Goal: Task Accomplishment & Management: Manage account settings

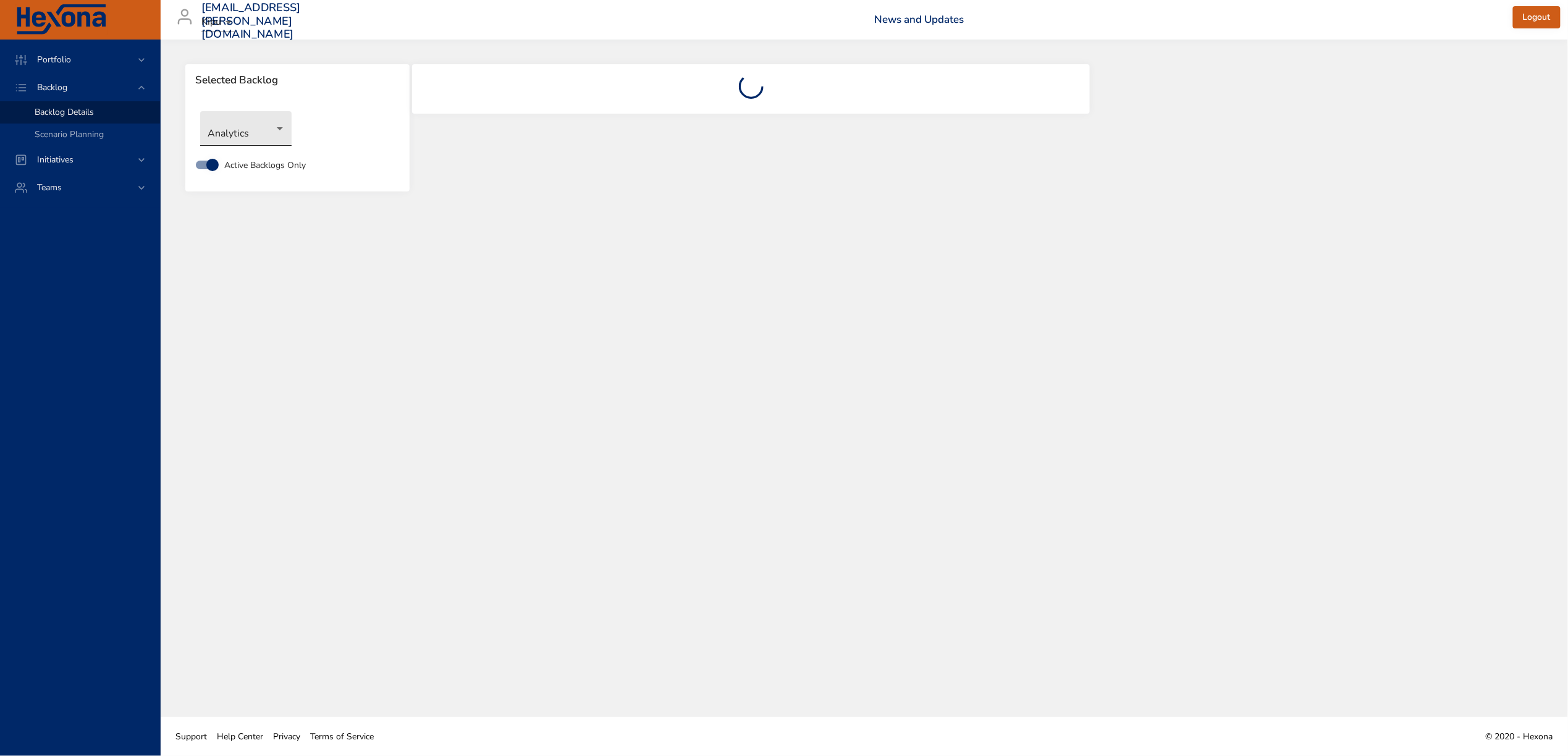
click at [263, 128] on body "Portfolio Backlog Backlog Details Scenario Planning Initiatives Teams [EMAIL_AD…" at bounding box center [784, 378] width 1568 height 756
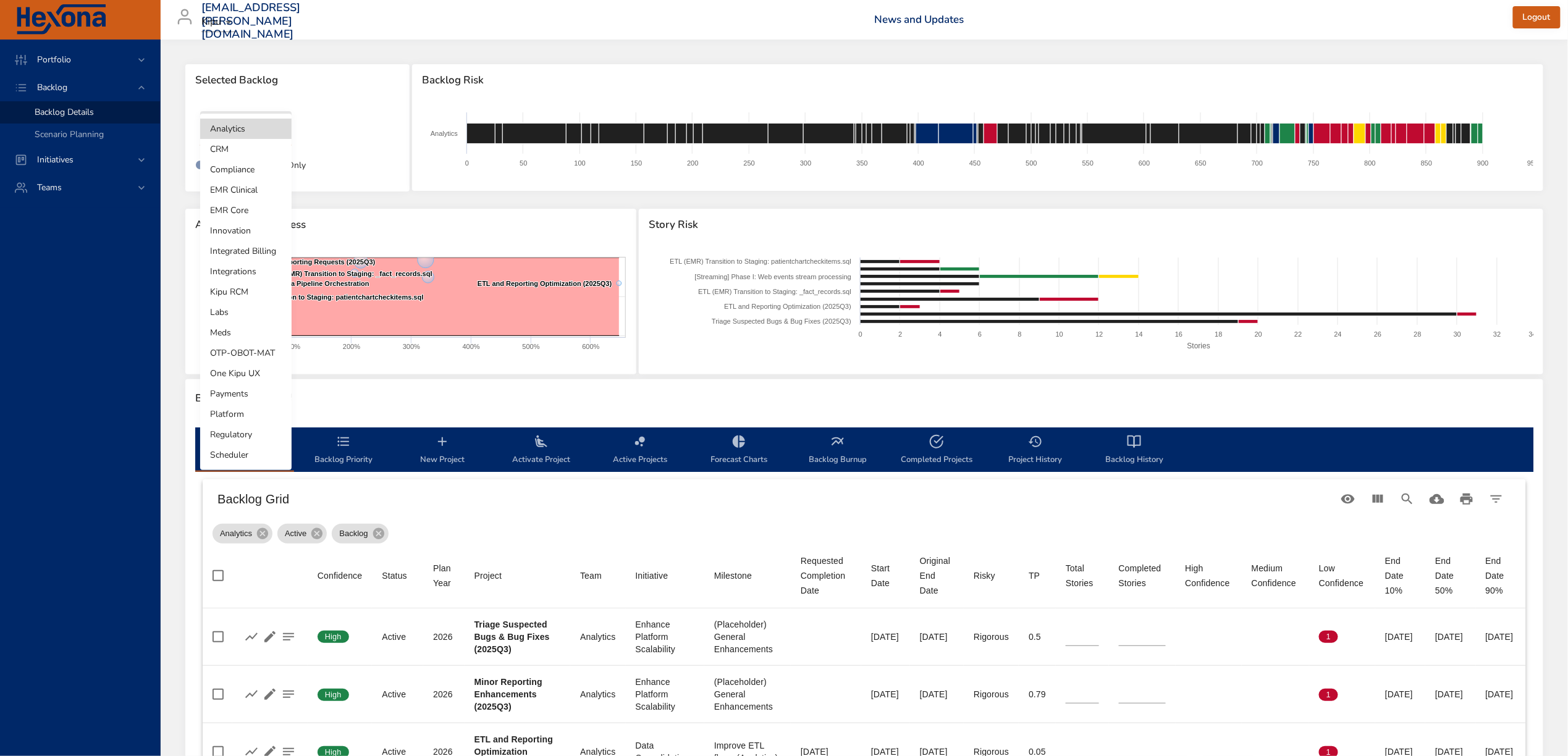
click at [258, 226] on li "Innovation" at bounding box center [245, 230] width 92 height 20
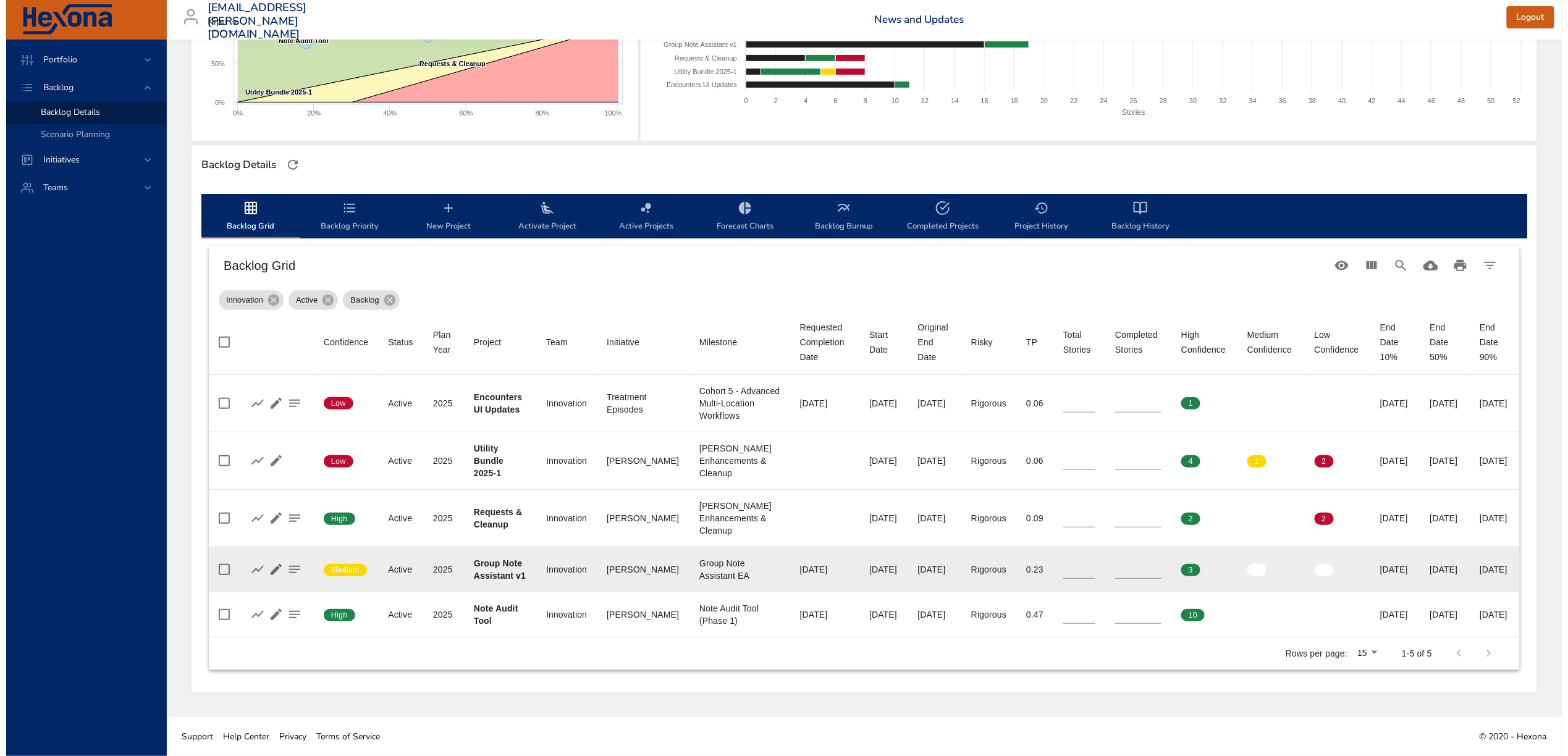
scroll to position [254, 0]
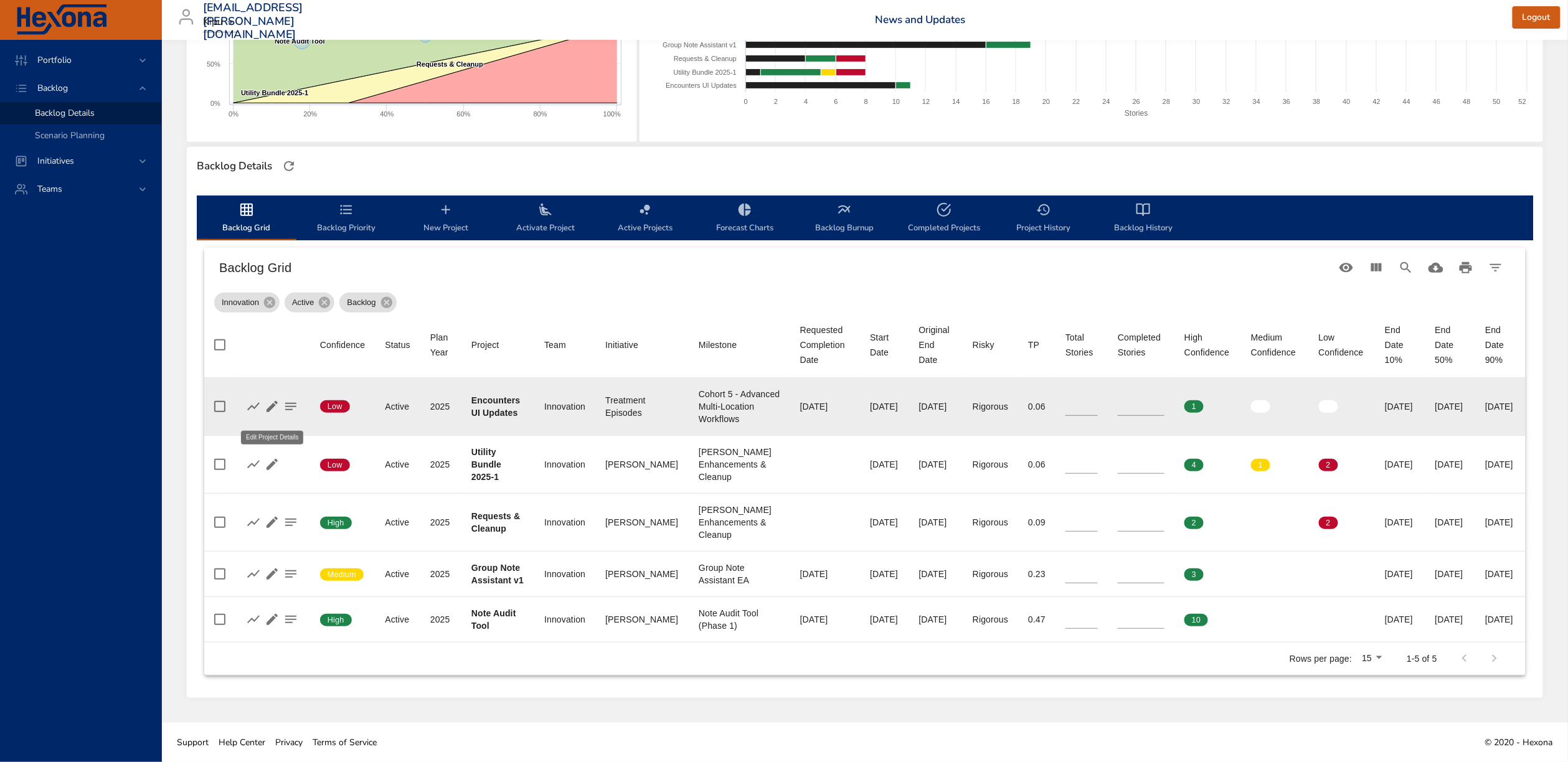
click at [270, 399] on icon "button" at bounding box center [272, 406] width 15 height 15
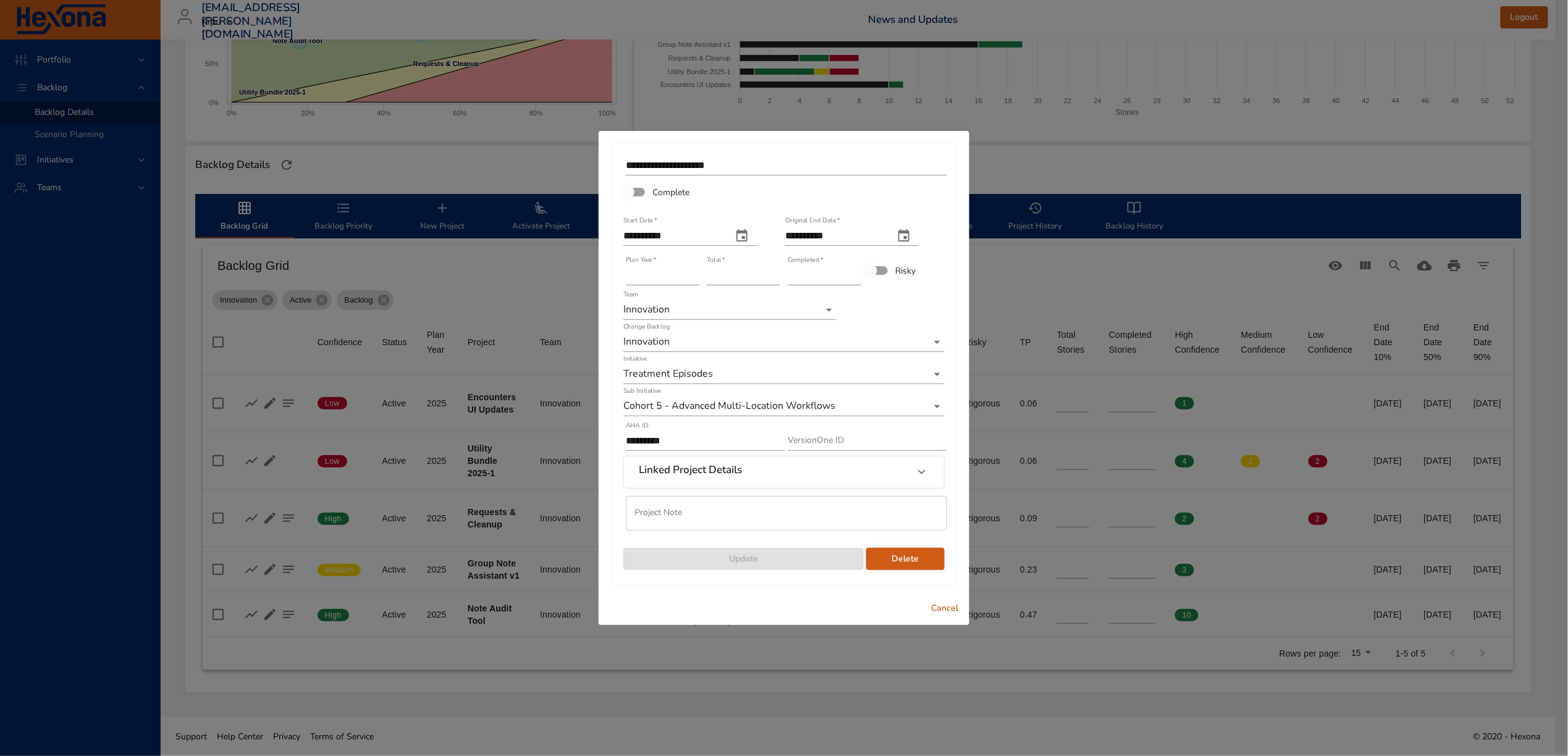
type input "**"
click at [856, 272] on input "**" at bounding box center [824, 276] width 74 height 20
click at [764, 566] on span "Update" at bounding box center [744, 559] width 221 height 15
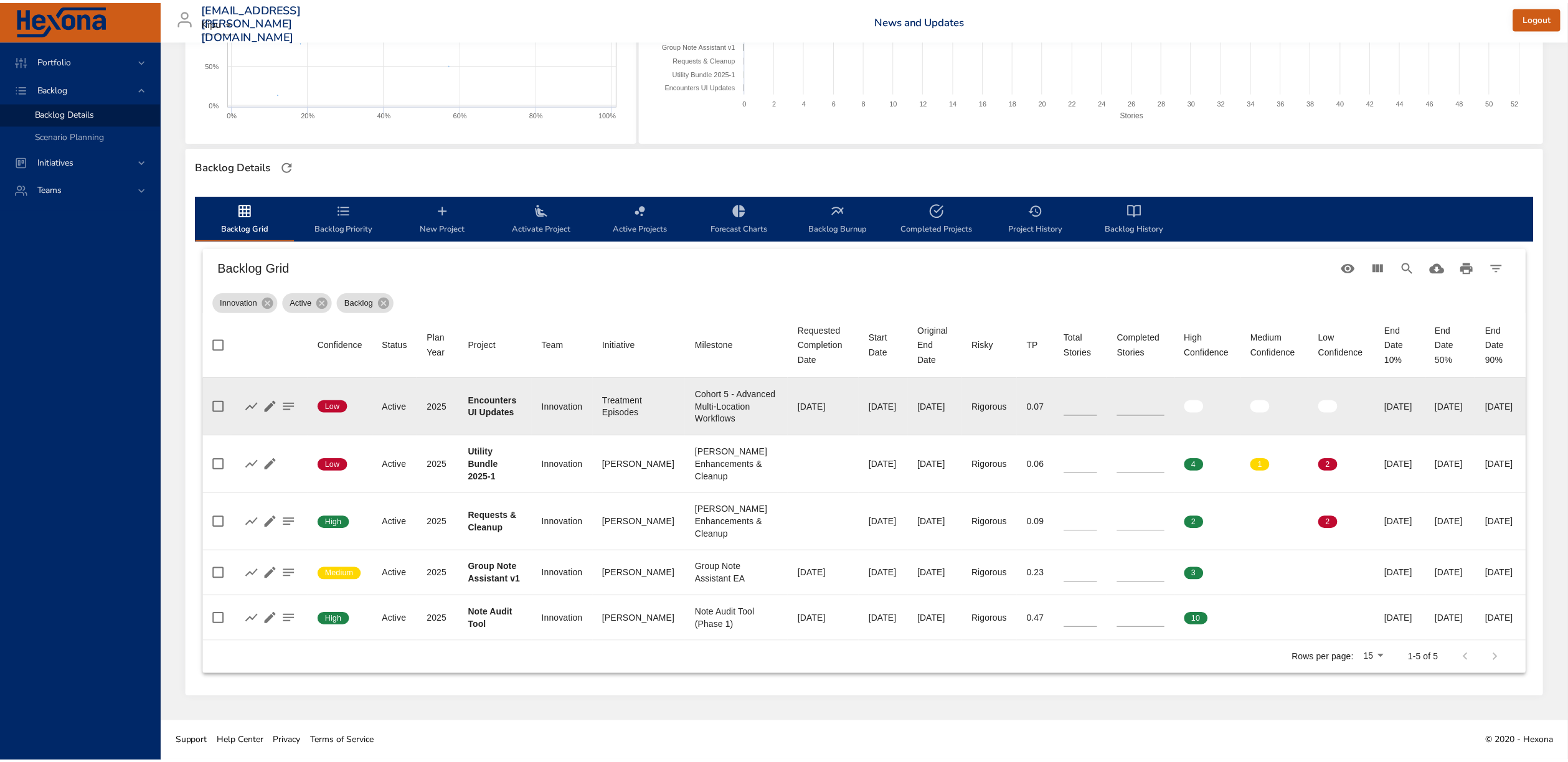
scroll to position [152, 0]
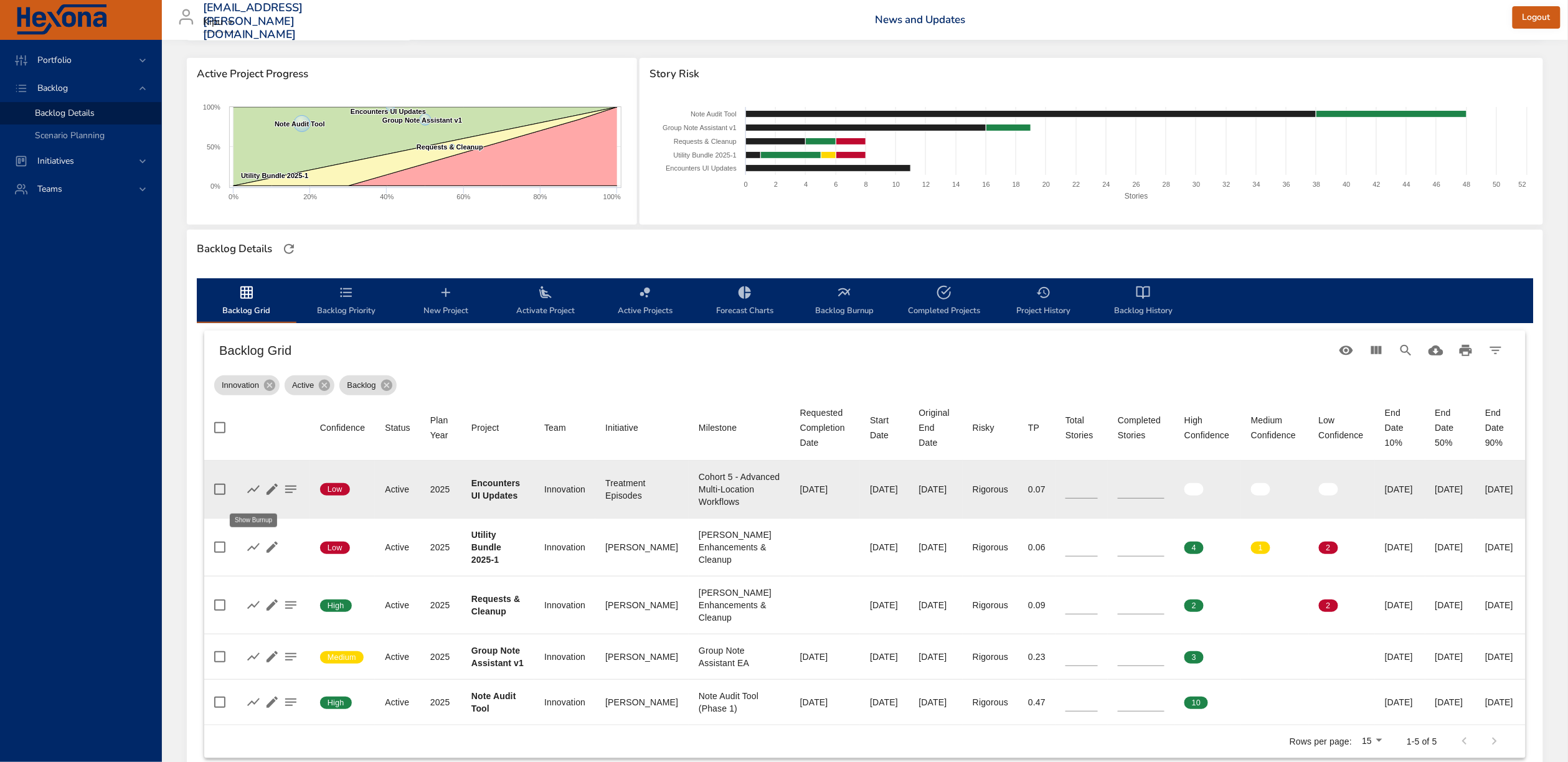
click at [250, 492] on icon "button" at bounding box center [253, 489] width 15 height 15
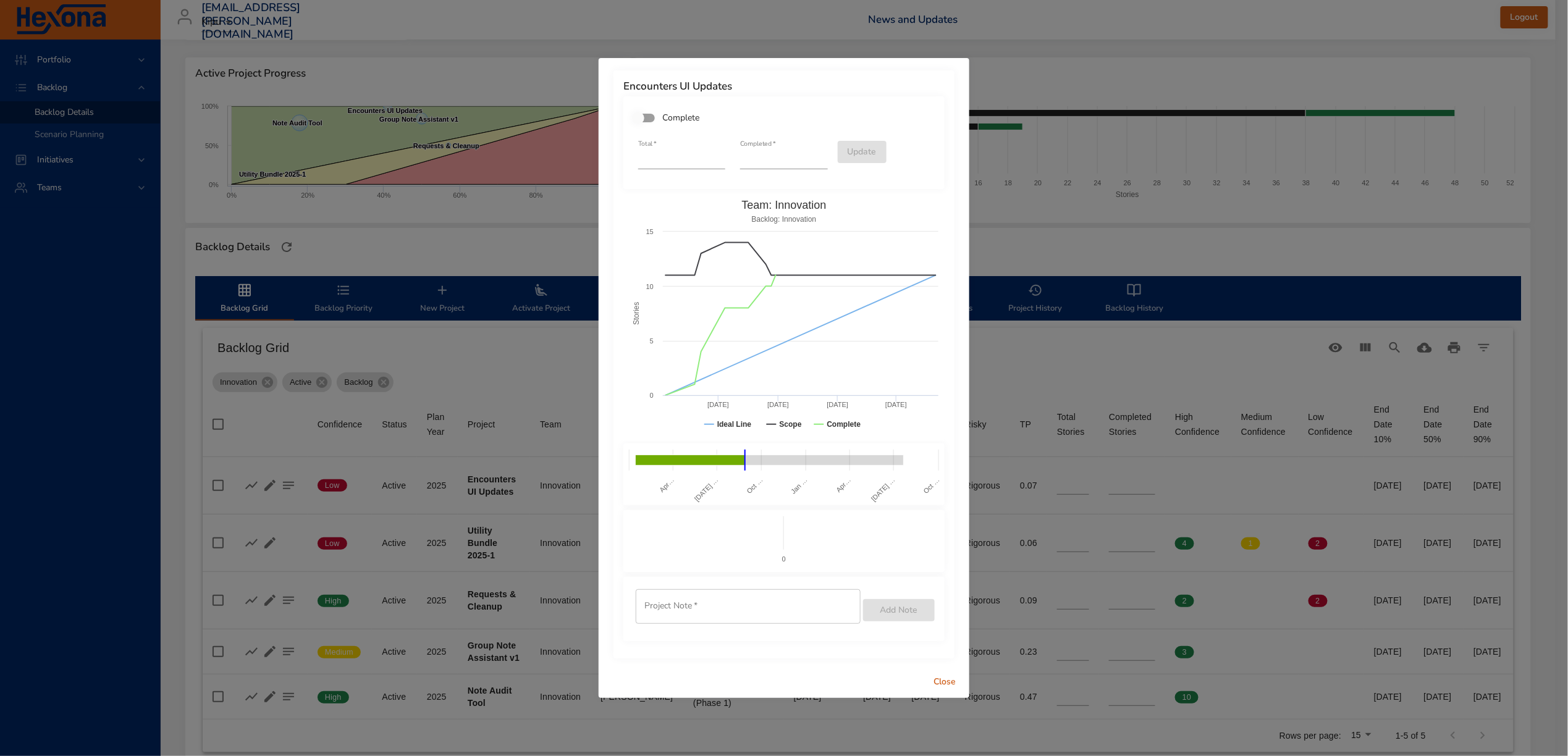
click at [946, 604] on span "Close" at bounding box center [944, 681] width 29 height 15
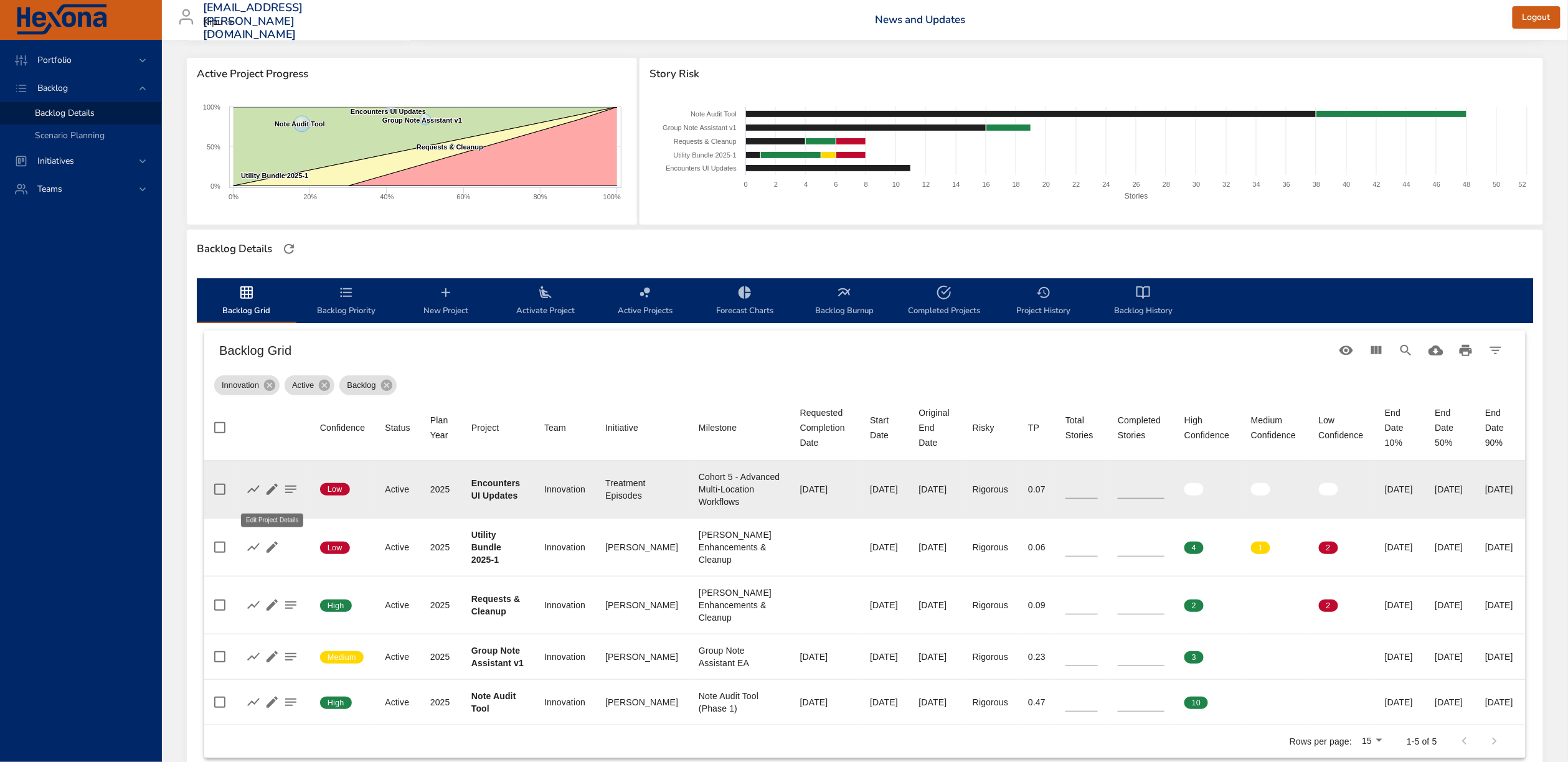
click at [274, 492] on icon "button" at bounding box center [272, 489] width 15 height 15
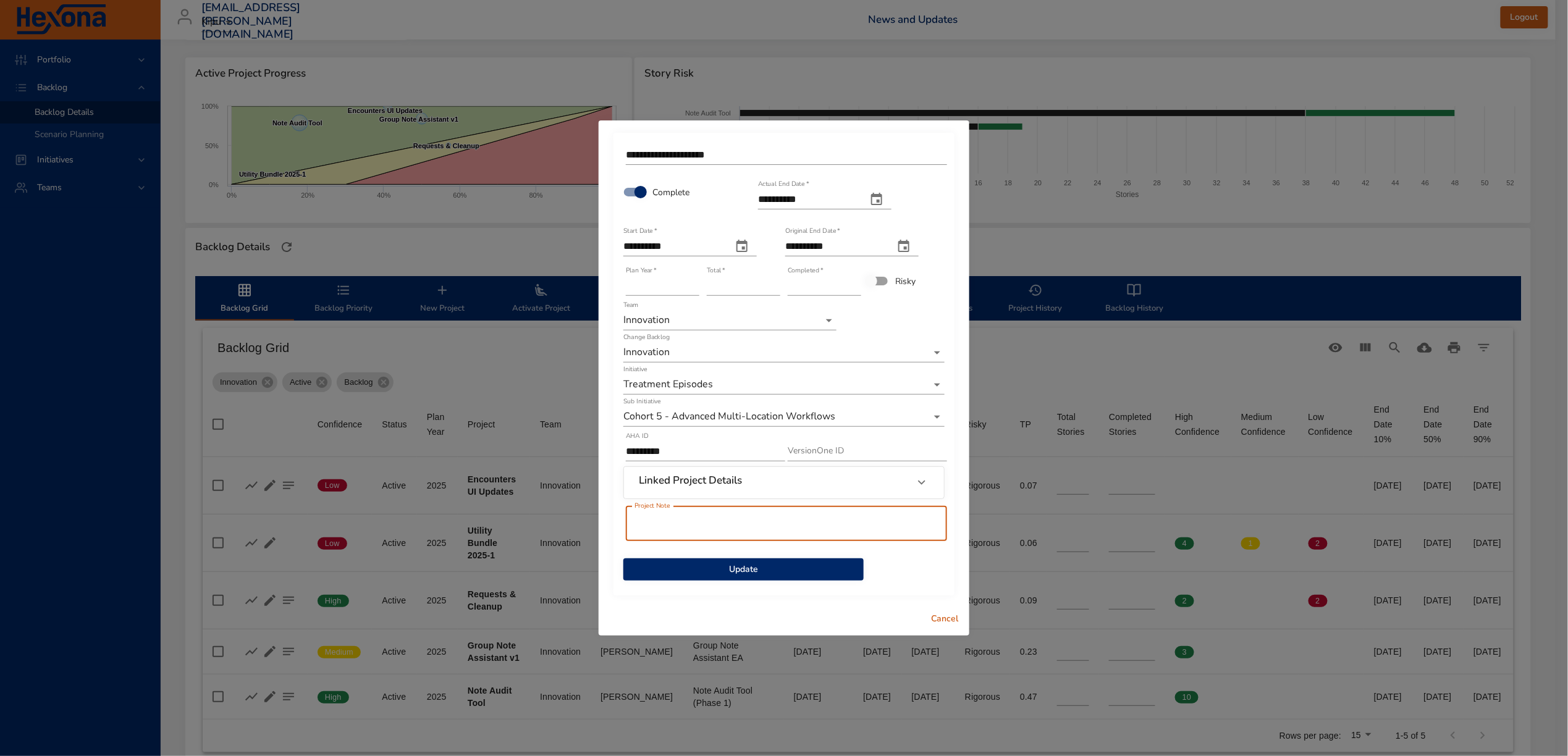
click at [785, 525] on input "text" at bounding box center [786, 524] width 321 height 35
click at [792, 573] on span "Update" at bounding box center [744, 569] width 221 height 15
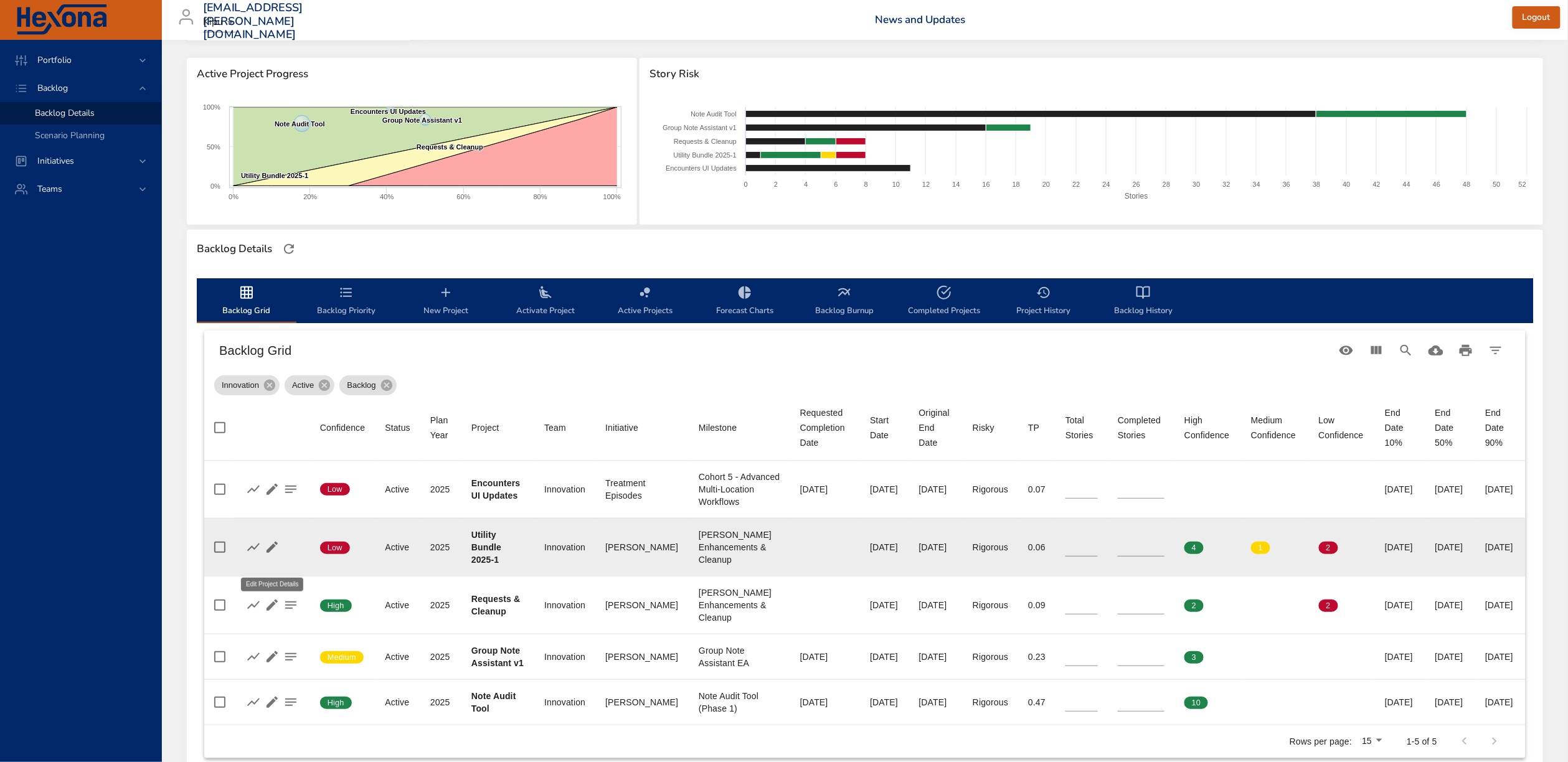
click at [273, 553] on icon "button" at bounding box center [272, 547] width 12 height 12
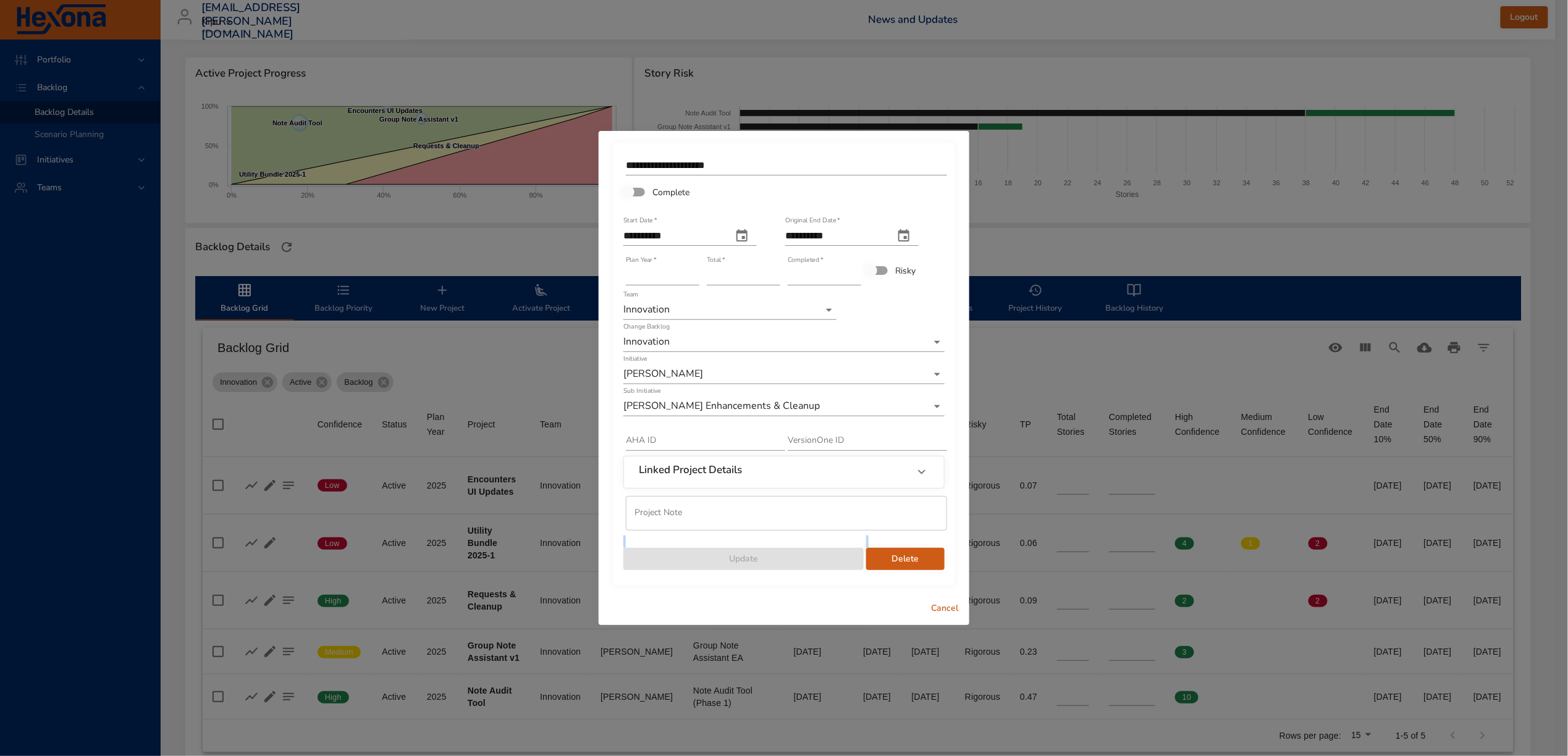
click at [856, 273] on input "*" at bounding box center [824, 276] width 74 height 20
type input "*"
click at [856, 273] on input "*" at bounding box center [824, 276] width 74 height 20
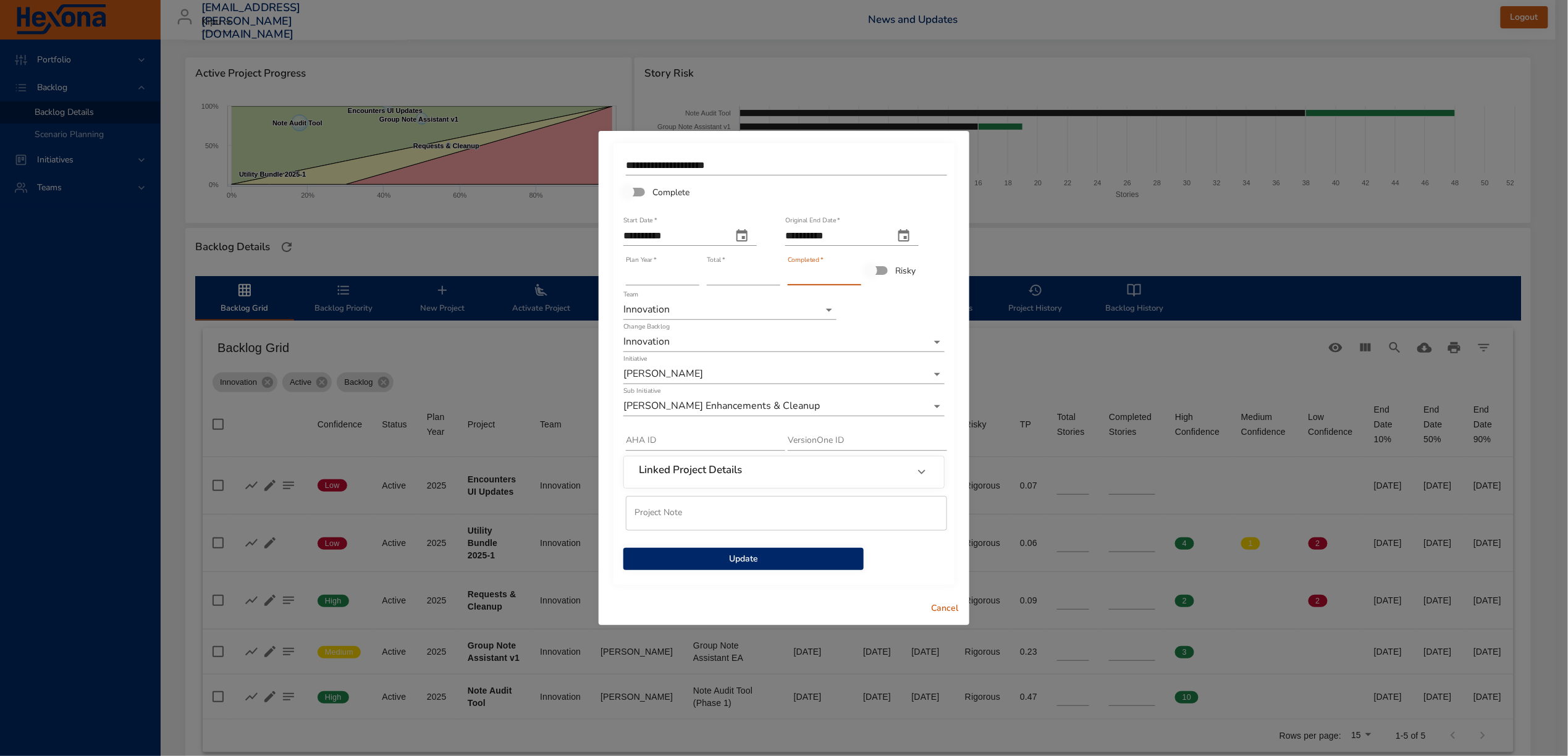
click at [811, 561] on span "Update" at bounding box center [744, 559] width 221 height 15
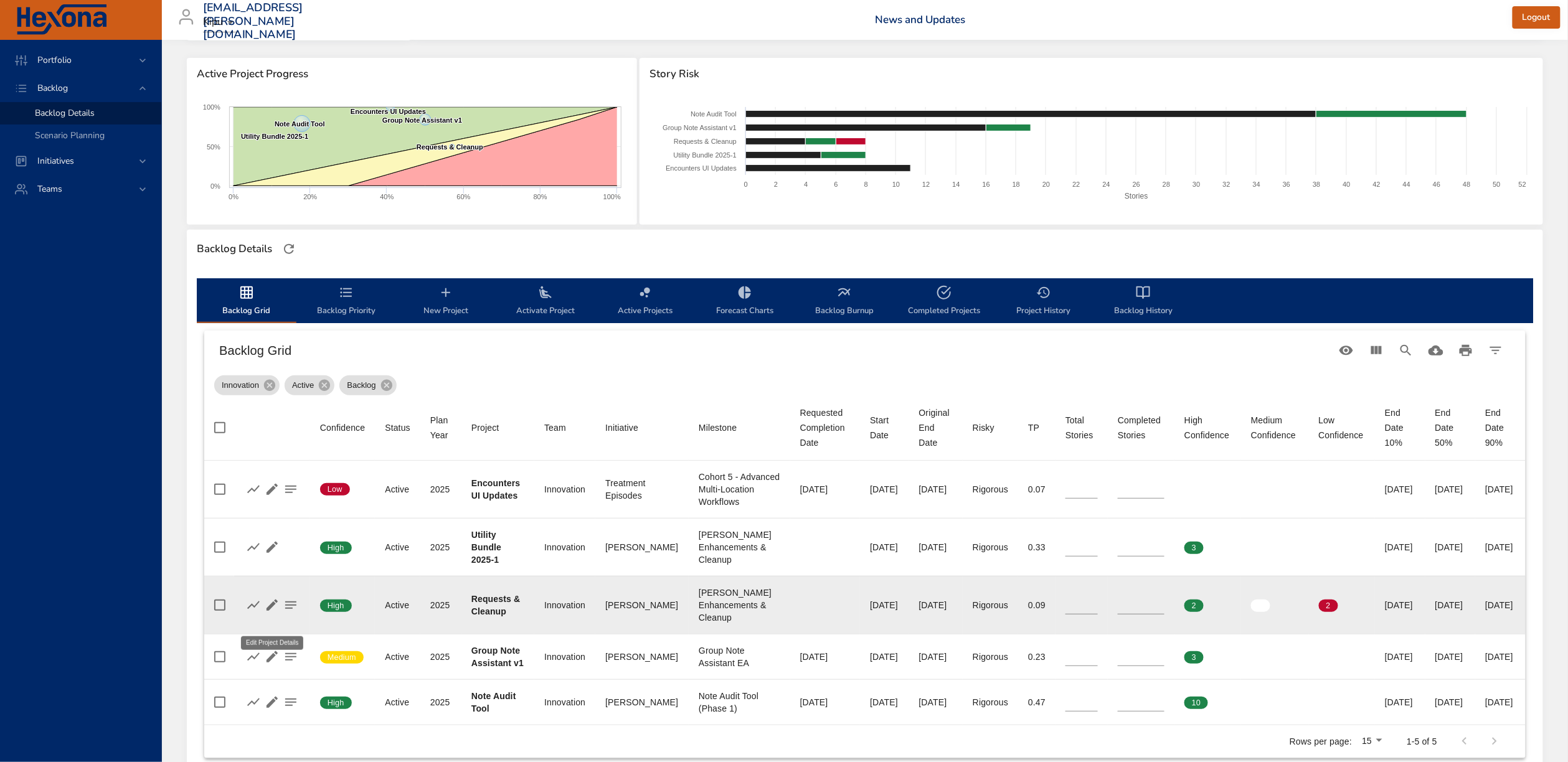
click at [270, 609] on icon "button" at bounding box center [272, 605] width 12 height 12
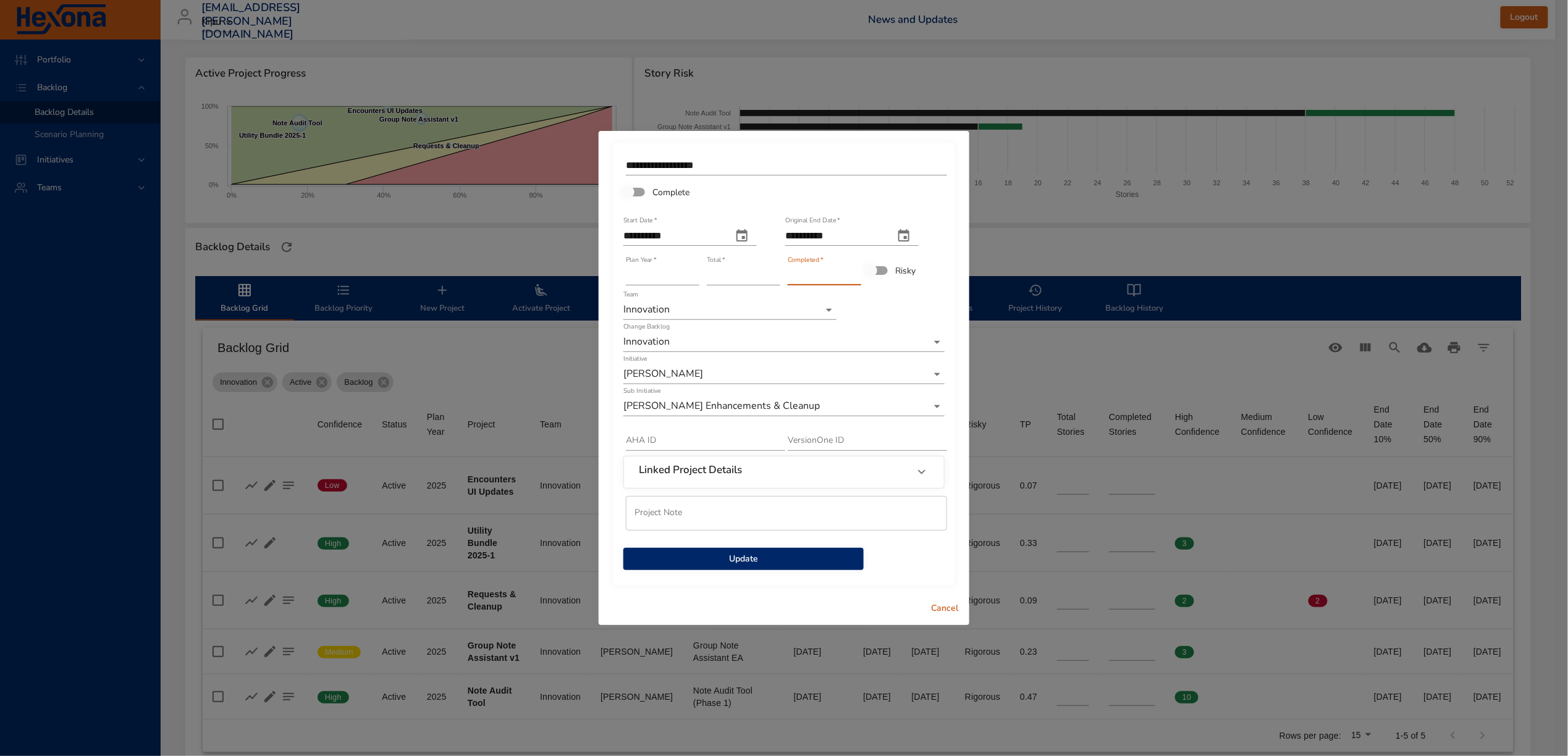
click at [857, 271] on input "*" at bounding box center [824, 276] width 74 height 20
type input "*"
click at [857, 271] on input "*" at bounding box center [824, 276] width 74 height 20
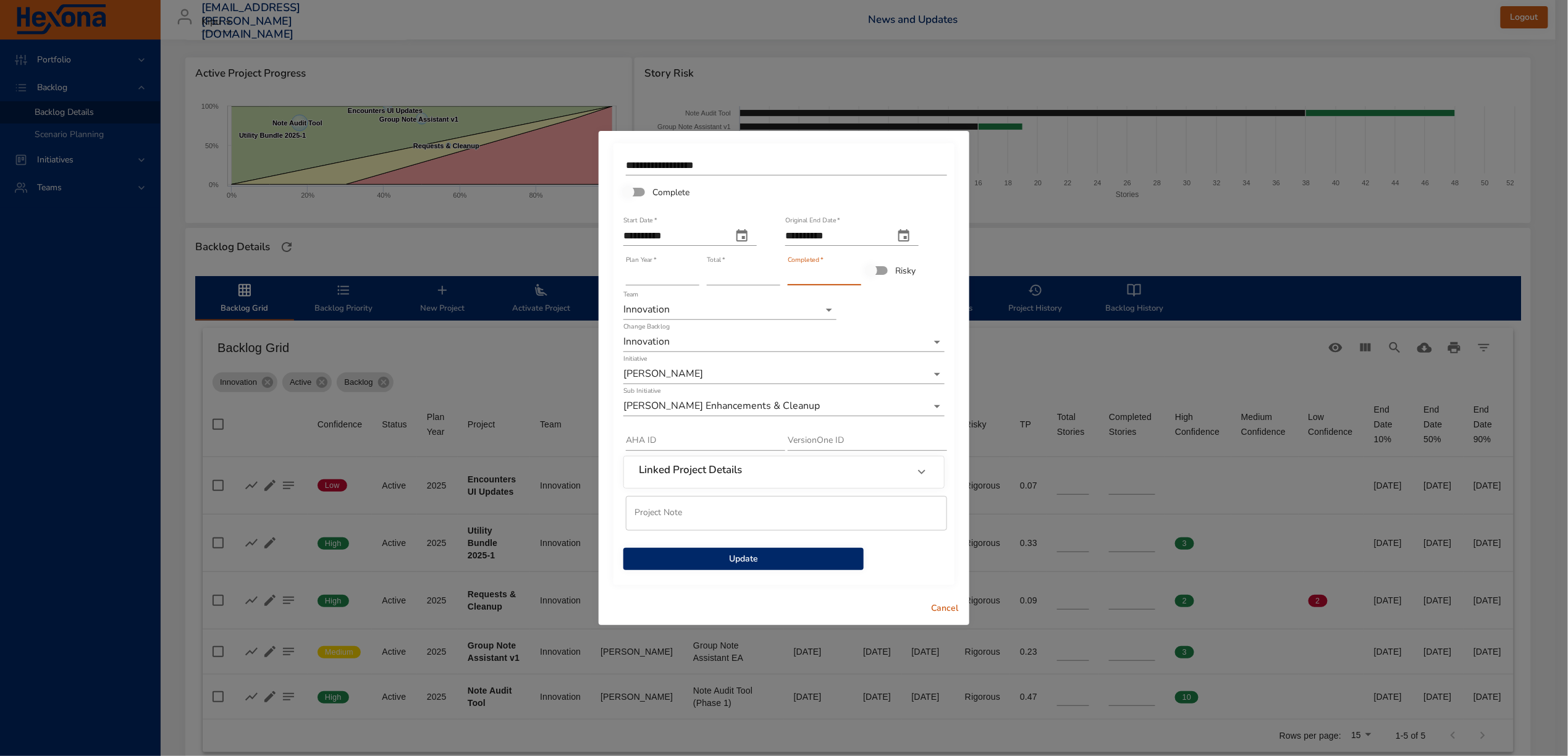
click at [840, 561] on span "Update" at bounding box center [744, 559] width 221 height 15
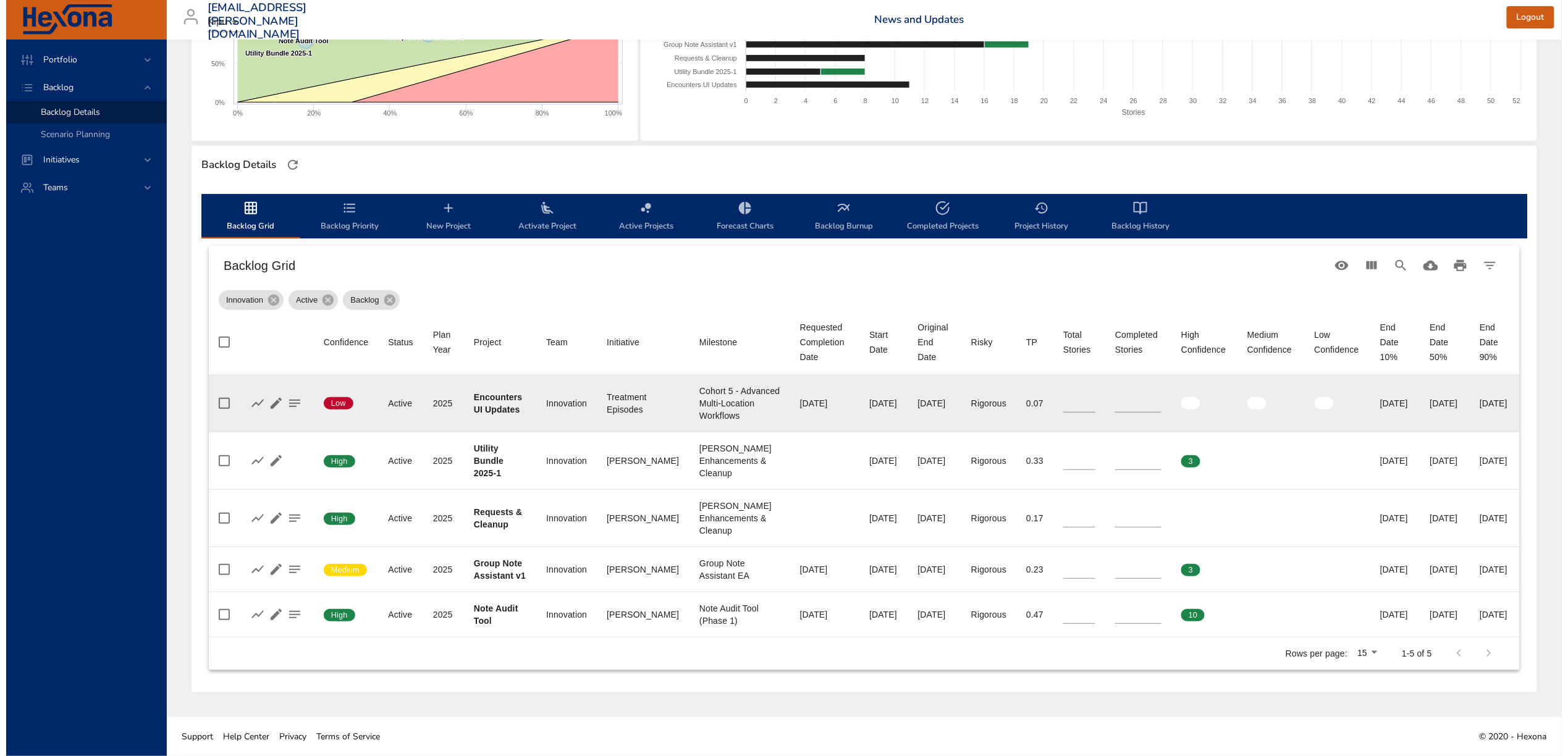
scroll to position [260, 0]
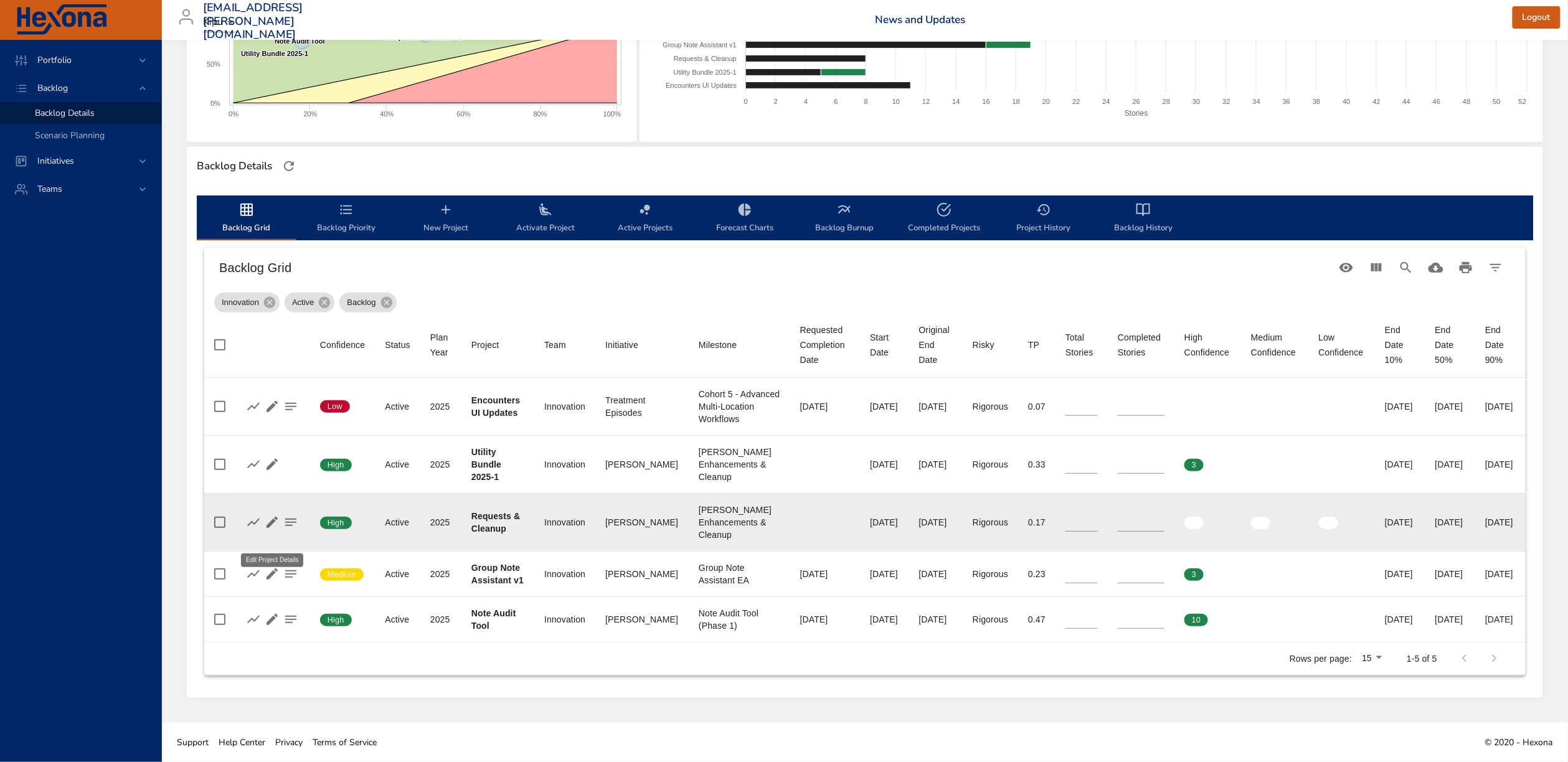
click at [269, 515] on icon "button" at bounding box center [272, 522] width 15 height 15
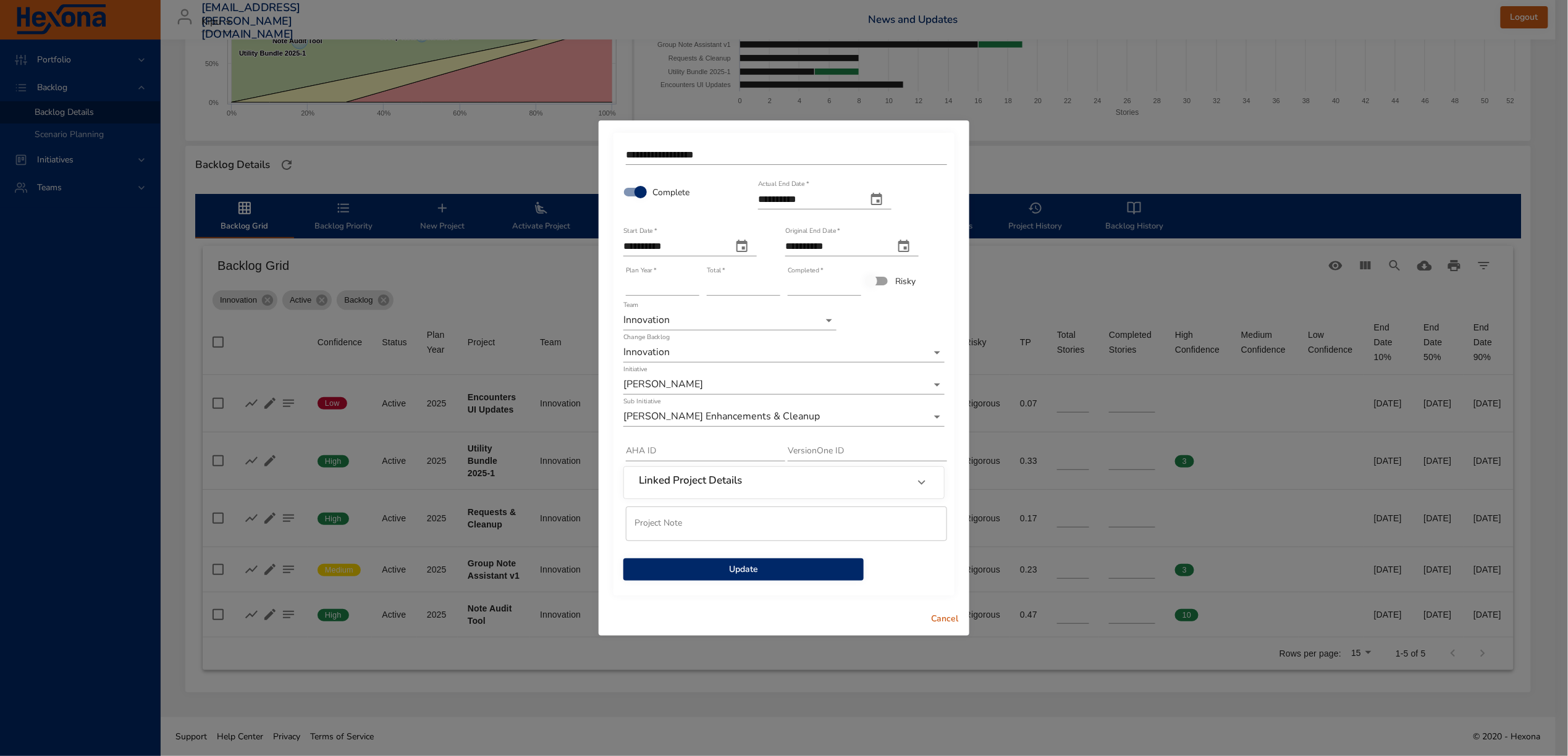
click at [812, 566] on span "Update" at bounding box center [744, 569] width 221 height 15
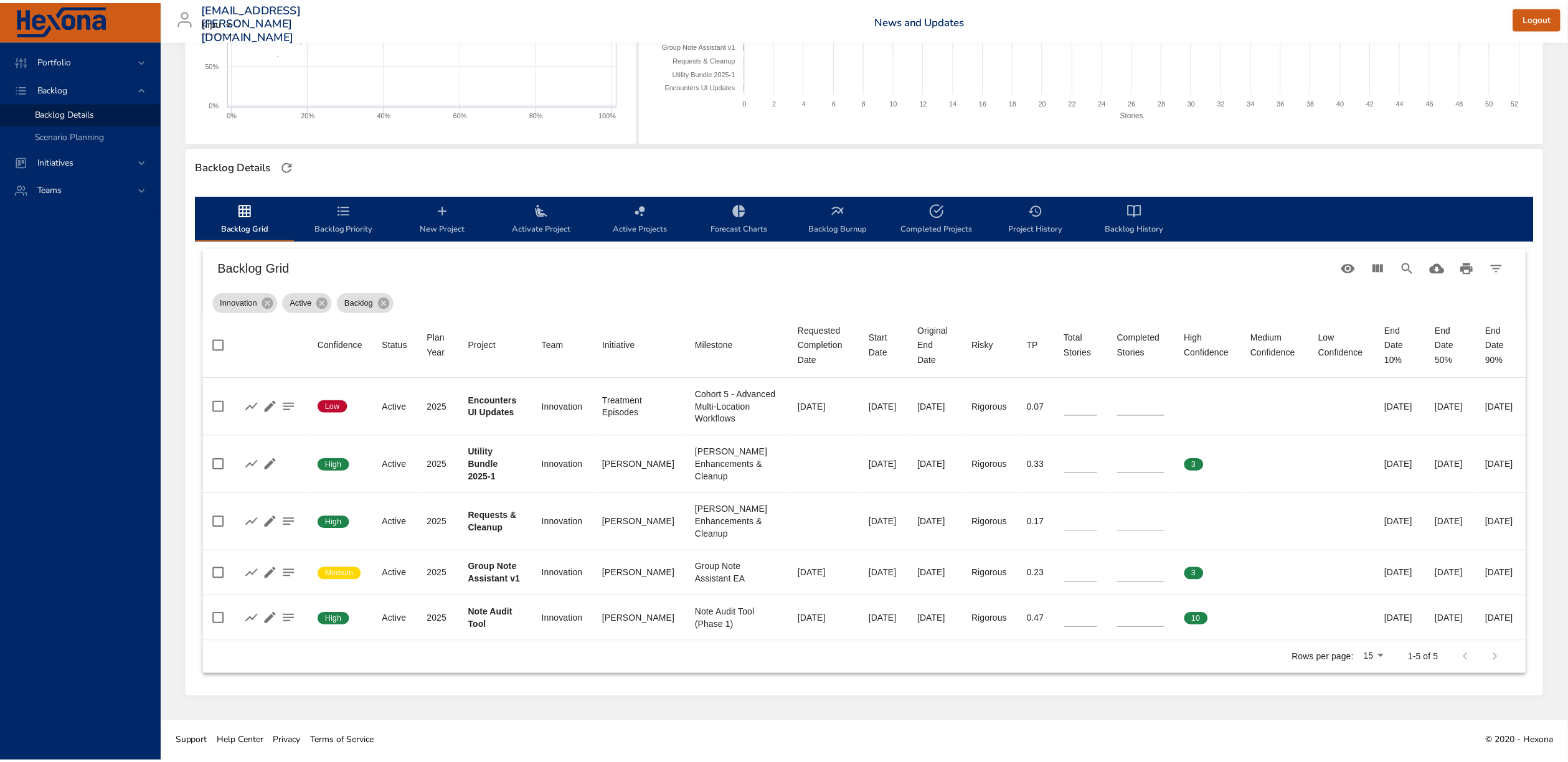
scroll to position [152, 0]
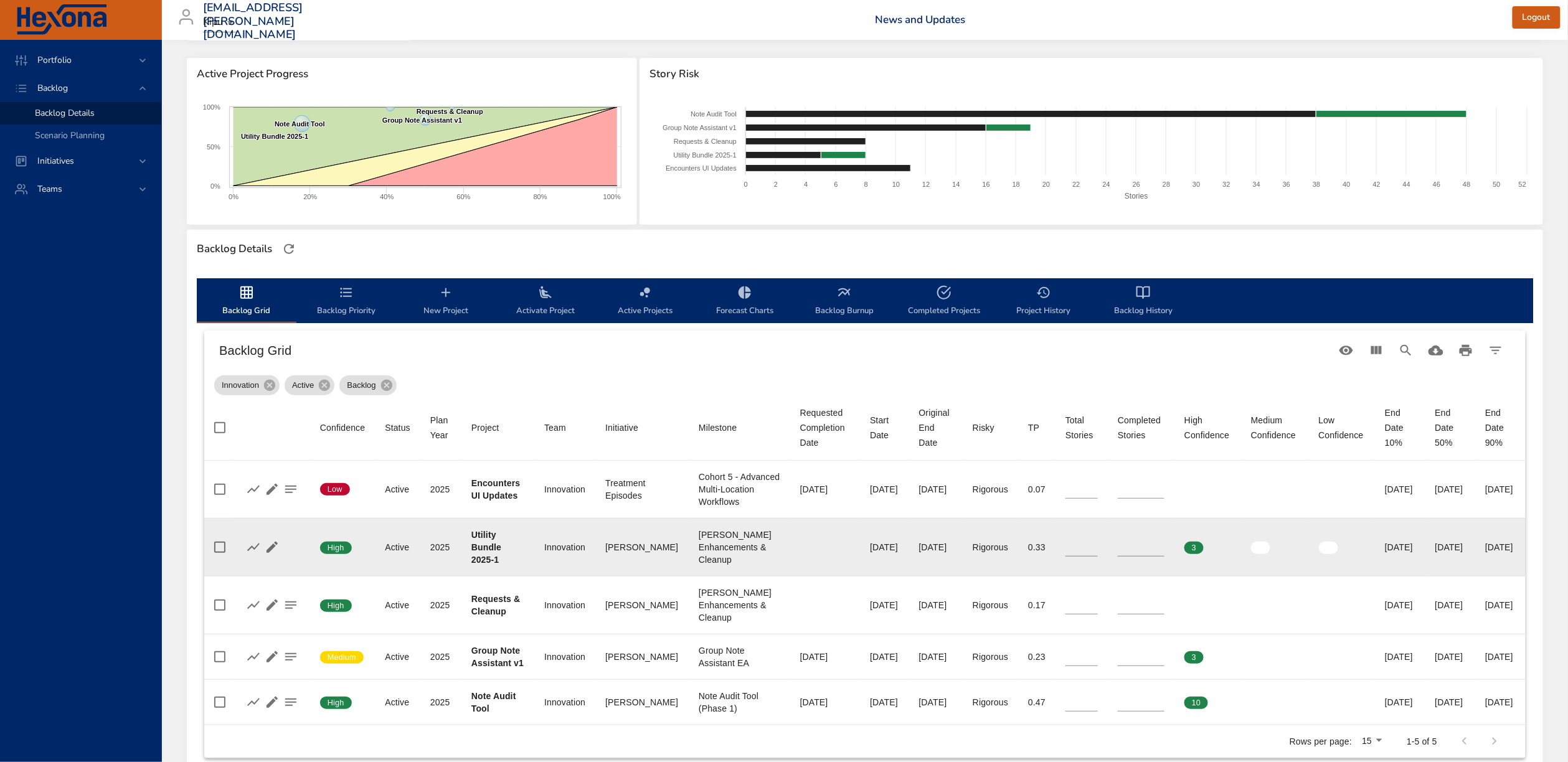
click at [268, 553] on icon "button" at bounding box center [272, 547] width 12 height 12
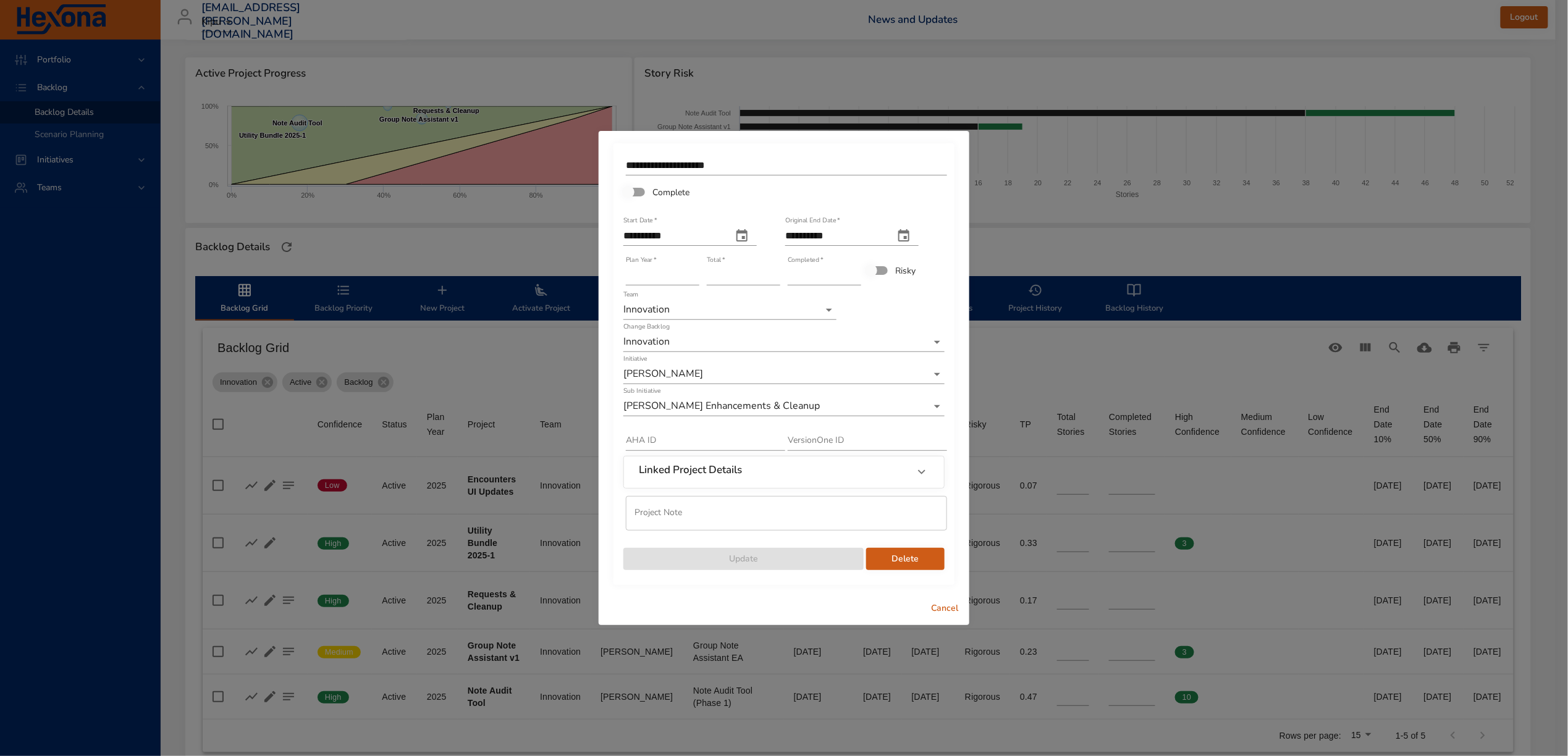
click at [943, 602] on span "Cancel" at bounding box center [944, 608] width 29 height 15
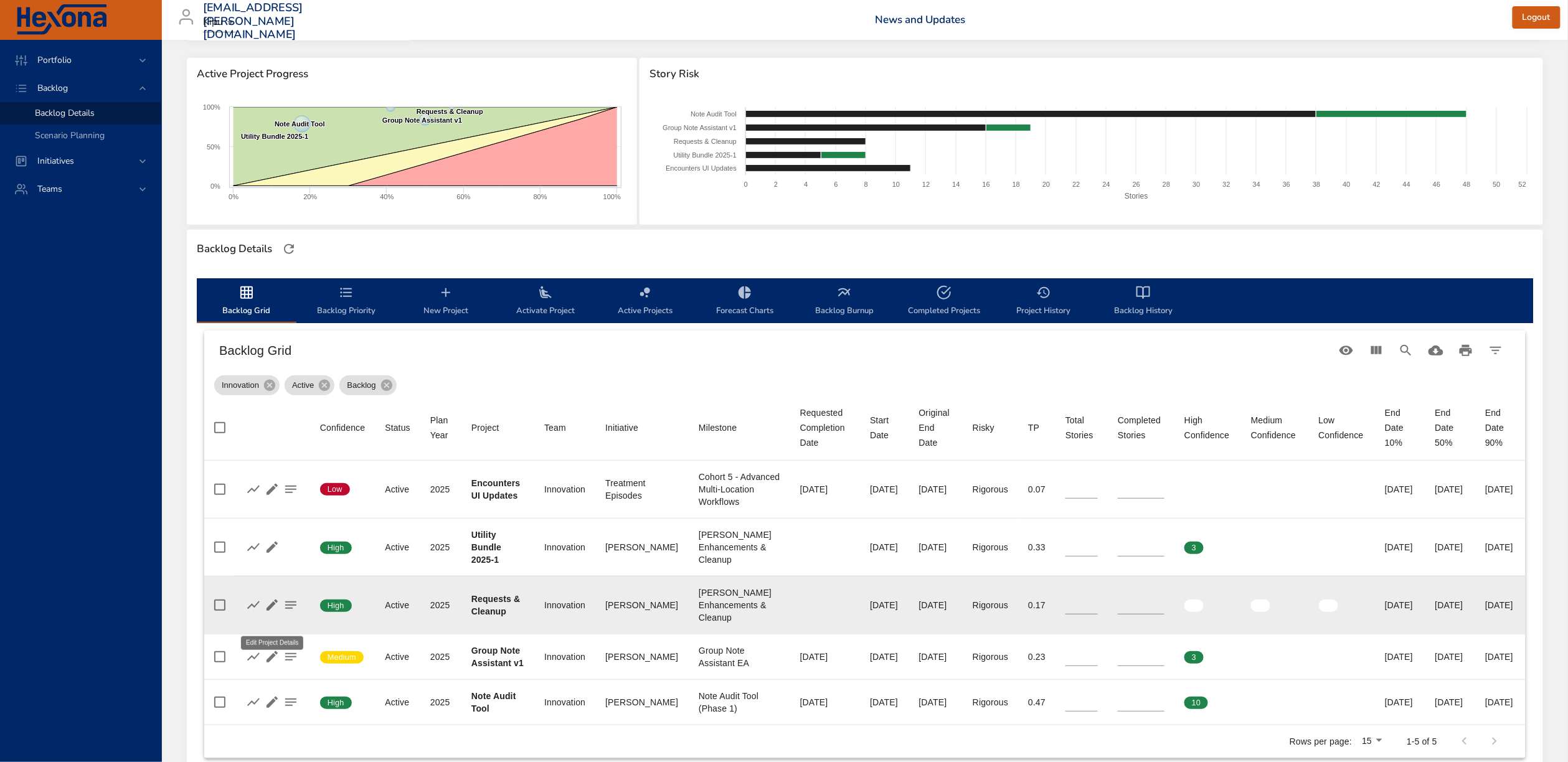
click at [274, 609] on icon "button" at bounding box center [272, 605] width 15 height 15
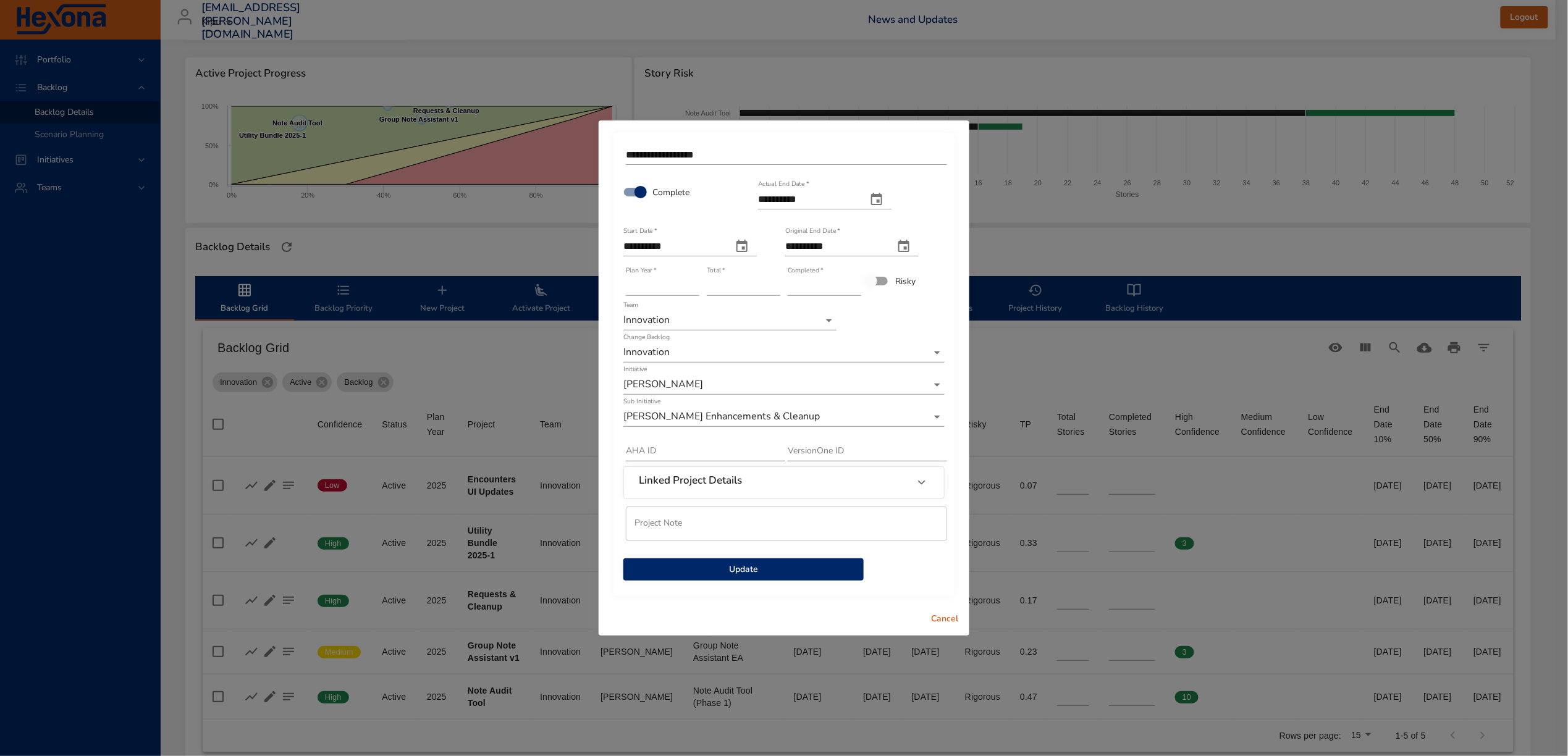
type input "*"
click at [857, 289] on input "*" at bounding box center [824, 286] width 74 height 20
click at [885, 320] on div "**********" at bounding box center [784, 361] width 324 height 440
click at [824, 566] on span "Update" at bounding box center [744, 569] width 221 height 15
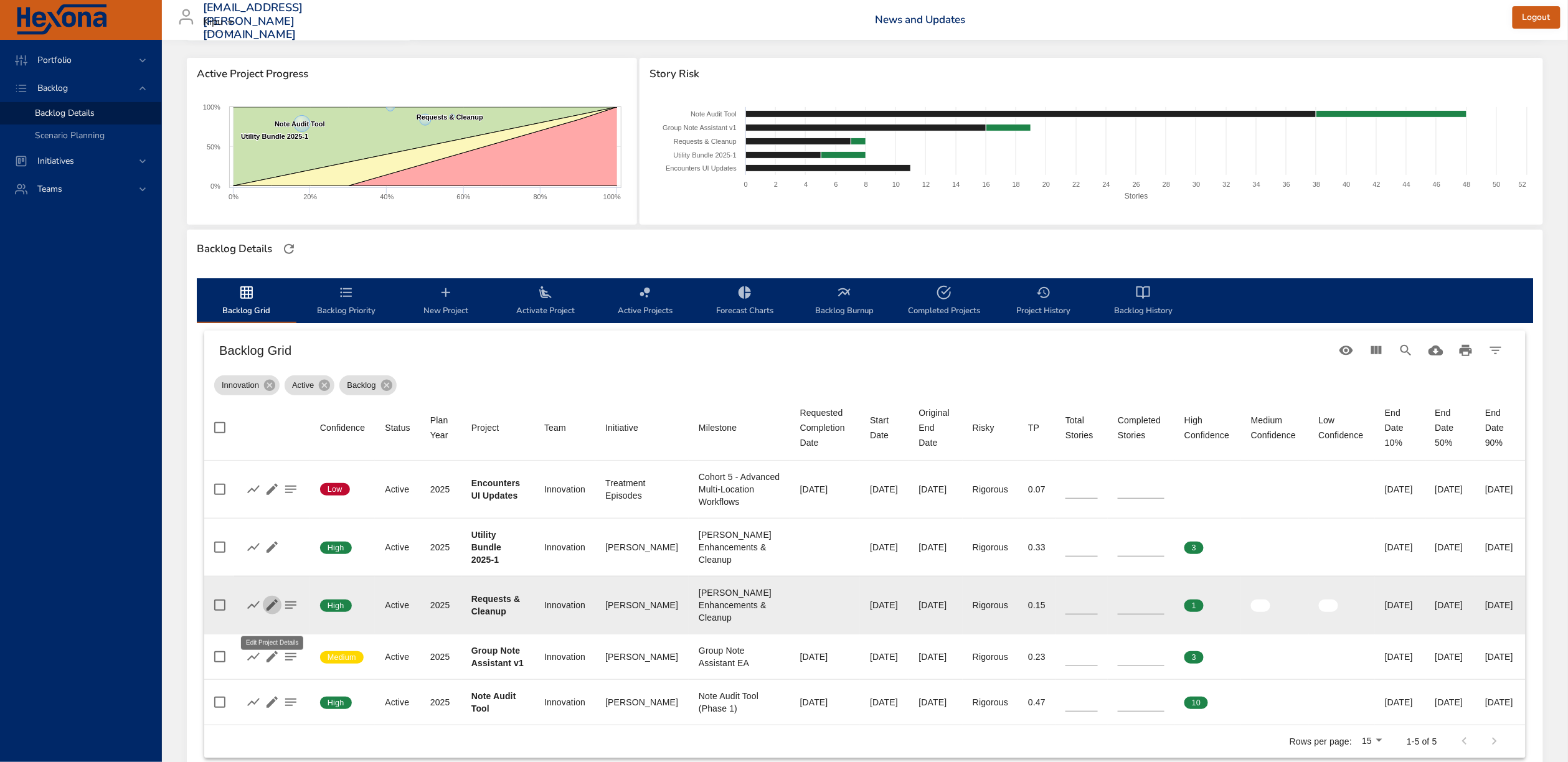
click at [271, 609] on icon "button" at bounding box center [272, 605] width 15 height 15
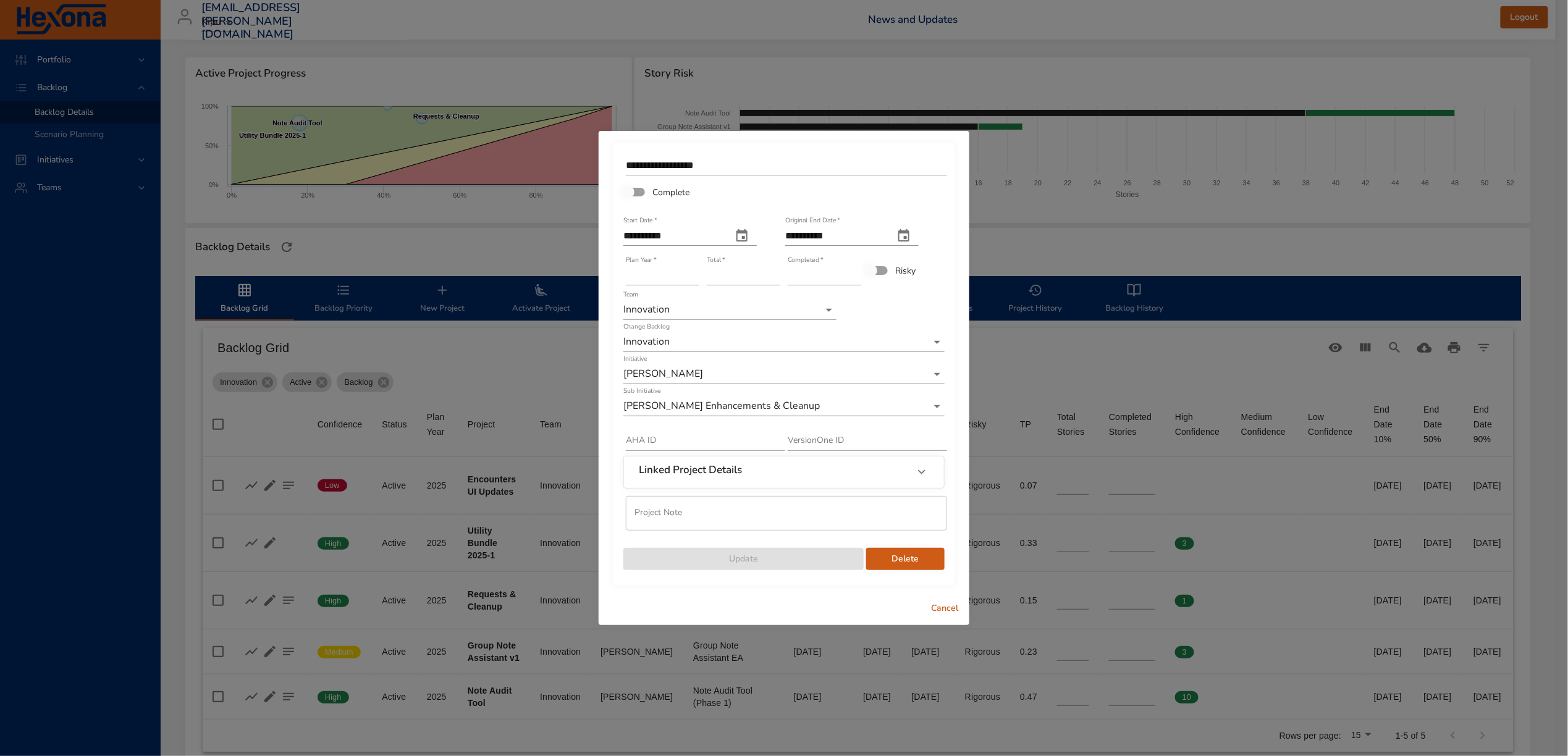
click at [945, 604] on span "Cancel" at bounding box center [944, 608] width 29 height 15
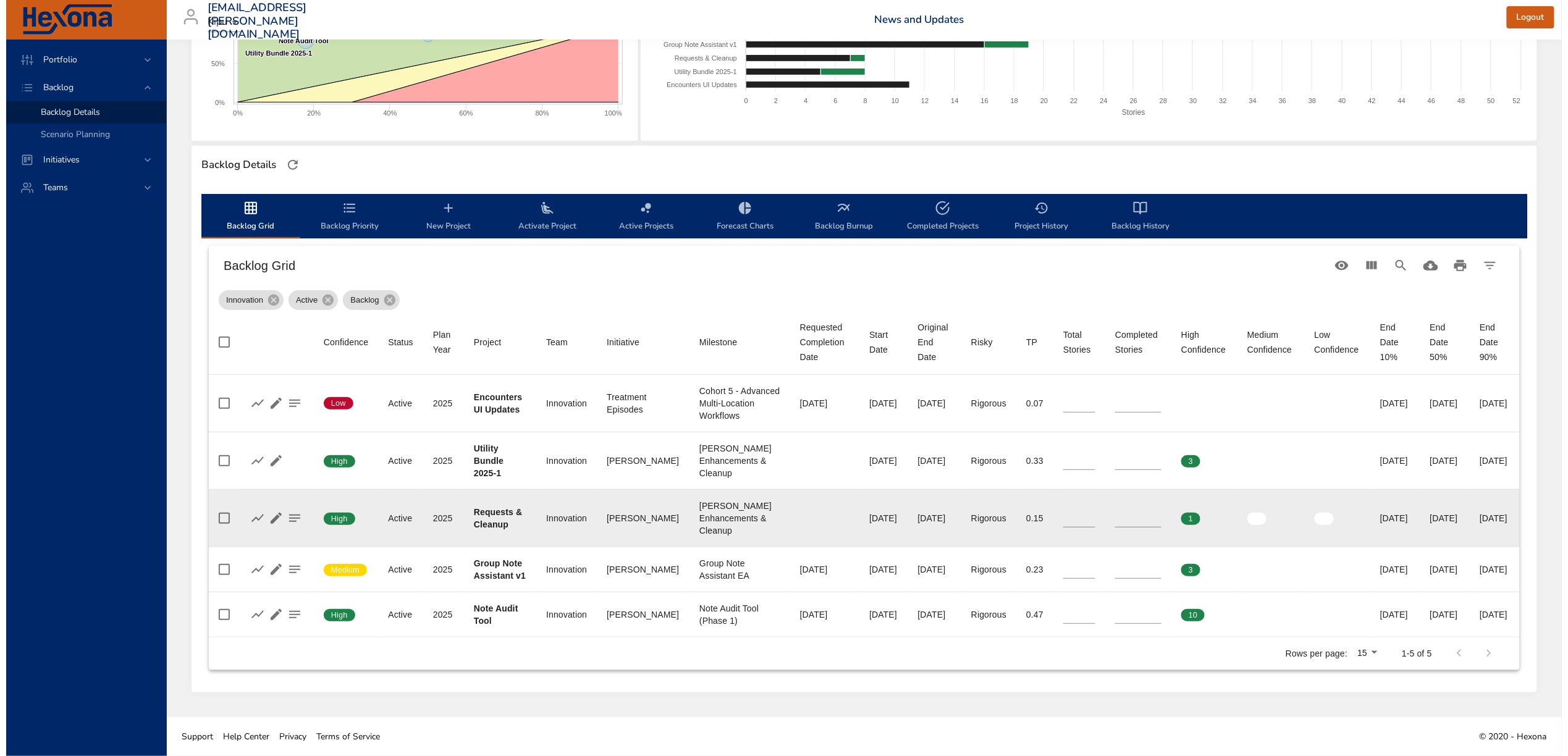
scroll to position [260, 0]
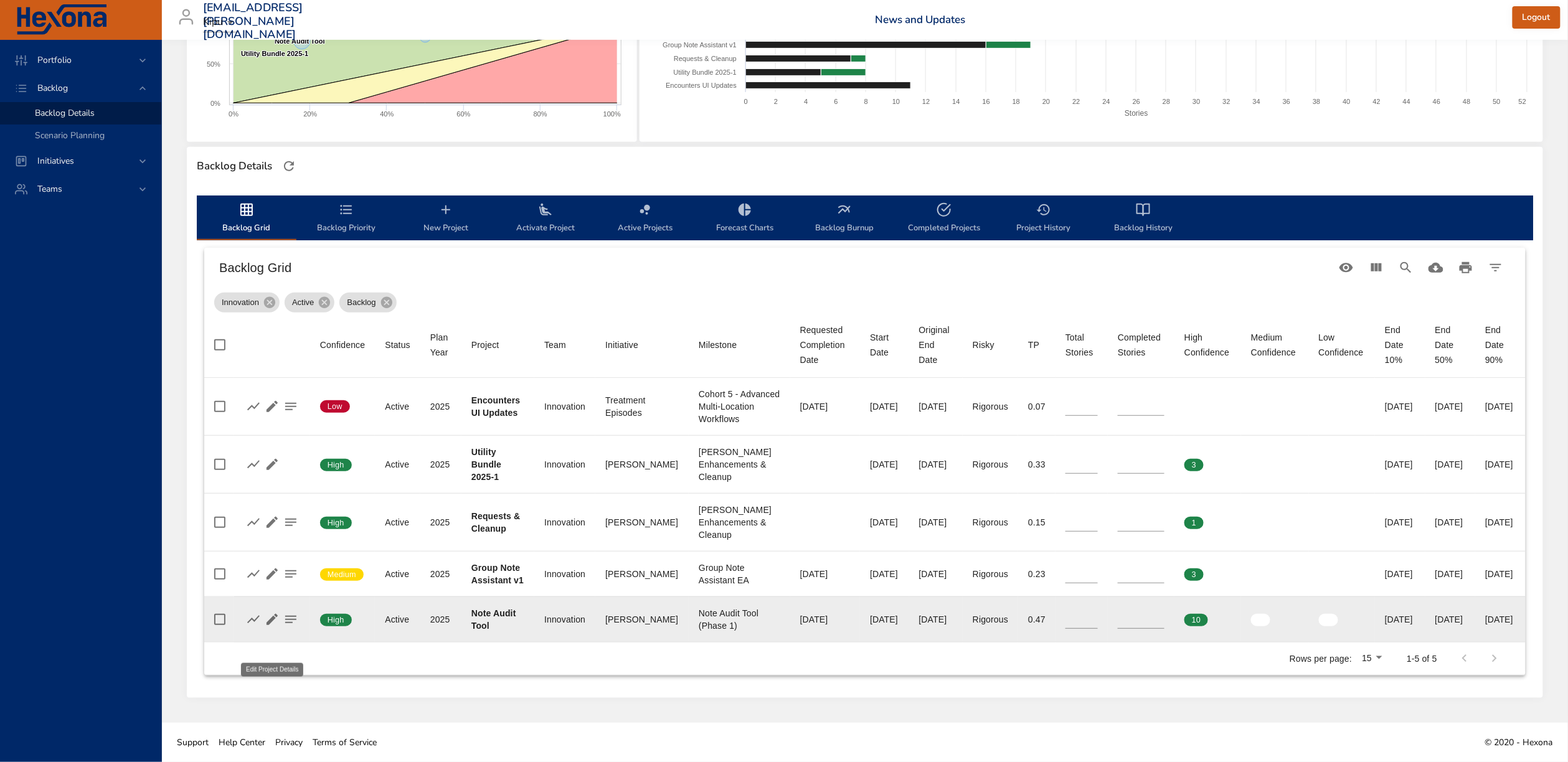
click at [271, 609] on icon "button" at bounding box center [272, 619] width 15 height 15
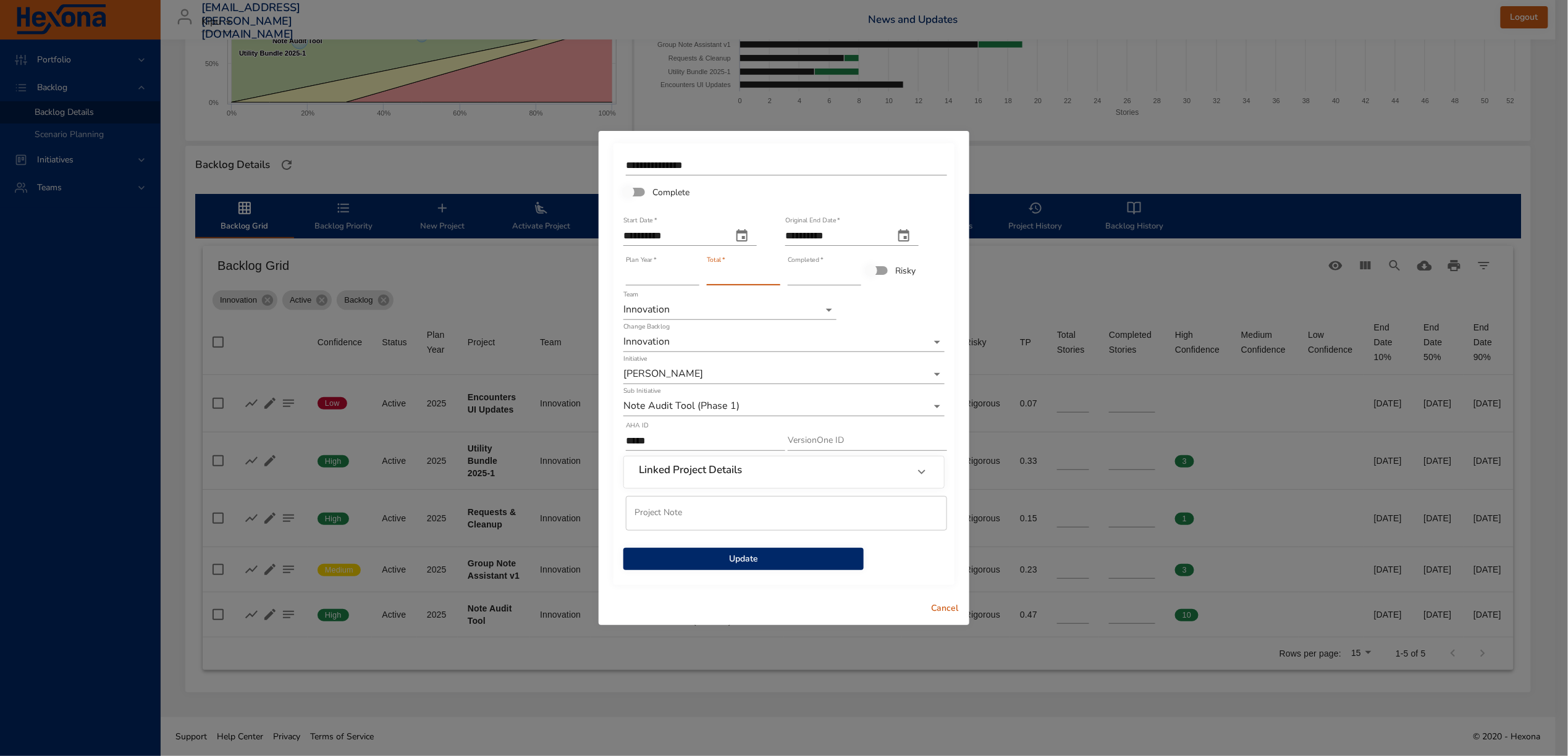
click at [776, 272] on input "**" at bounding box center [744, 276] width 74 height 20
type input "**"
click at [776, 272] on input "**" at bounding box center [744, 276] width 74 height 20
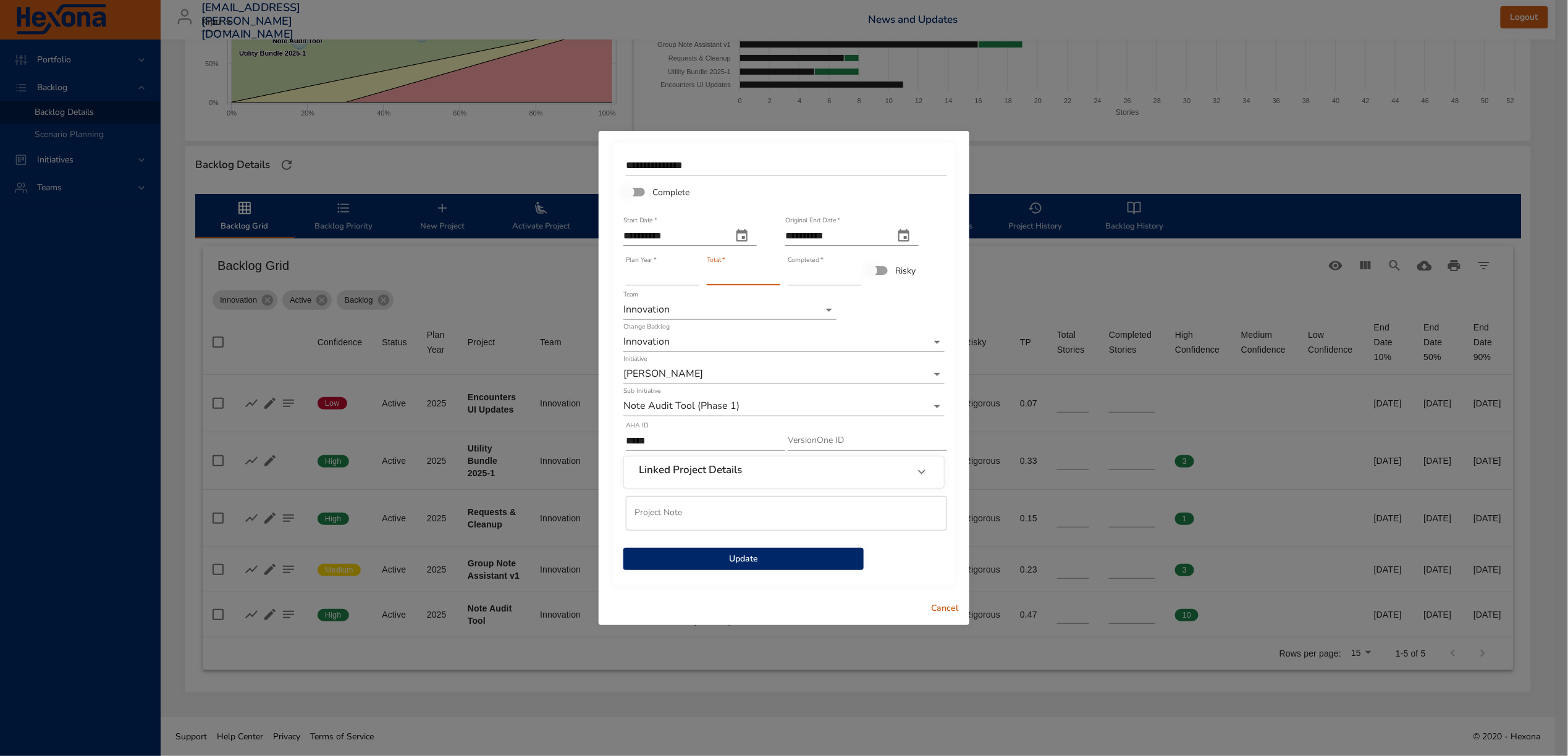
click at [774, 561] on span "Update" at bounding box center [744, 559] width 221 height 15
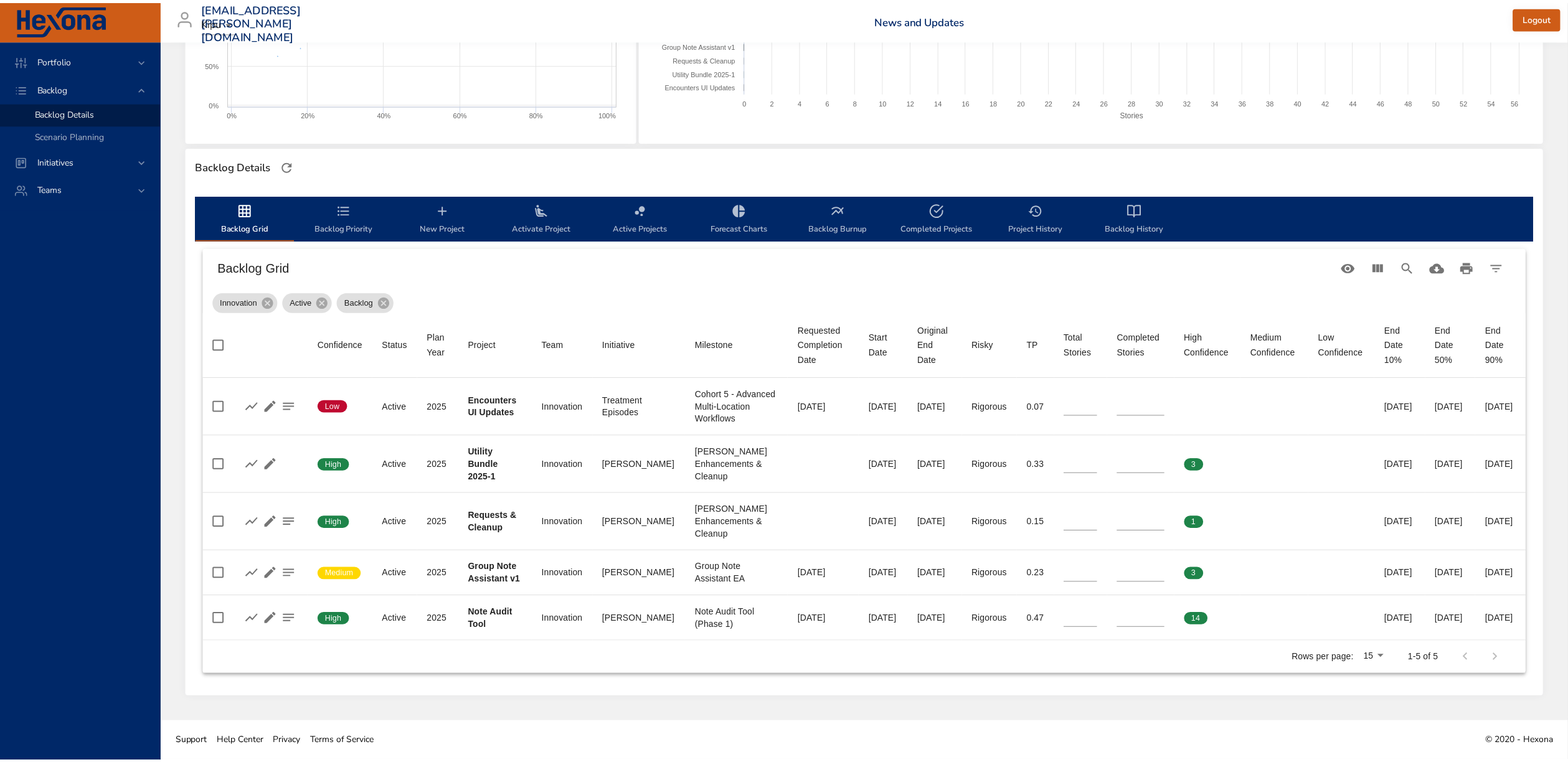
scroll to position [152, 0]
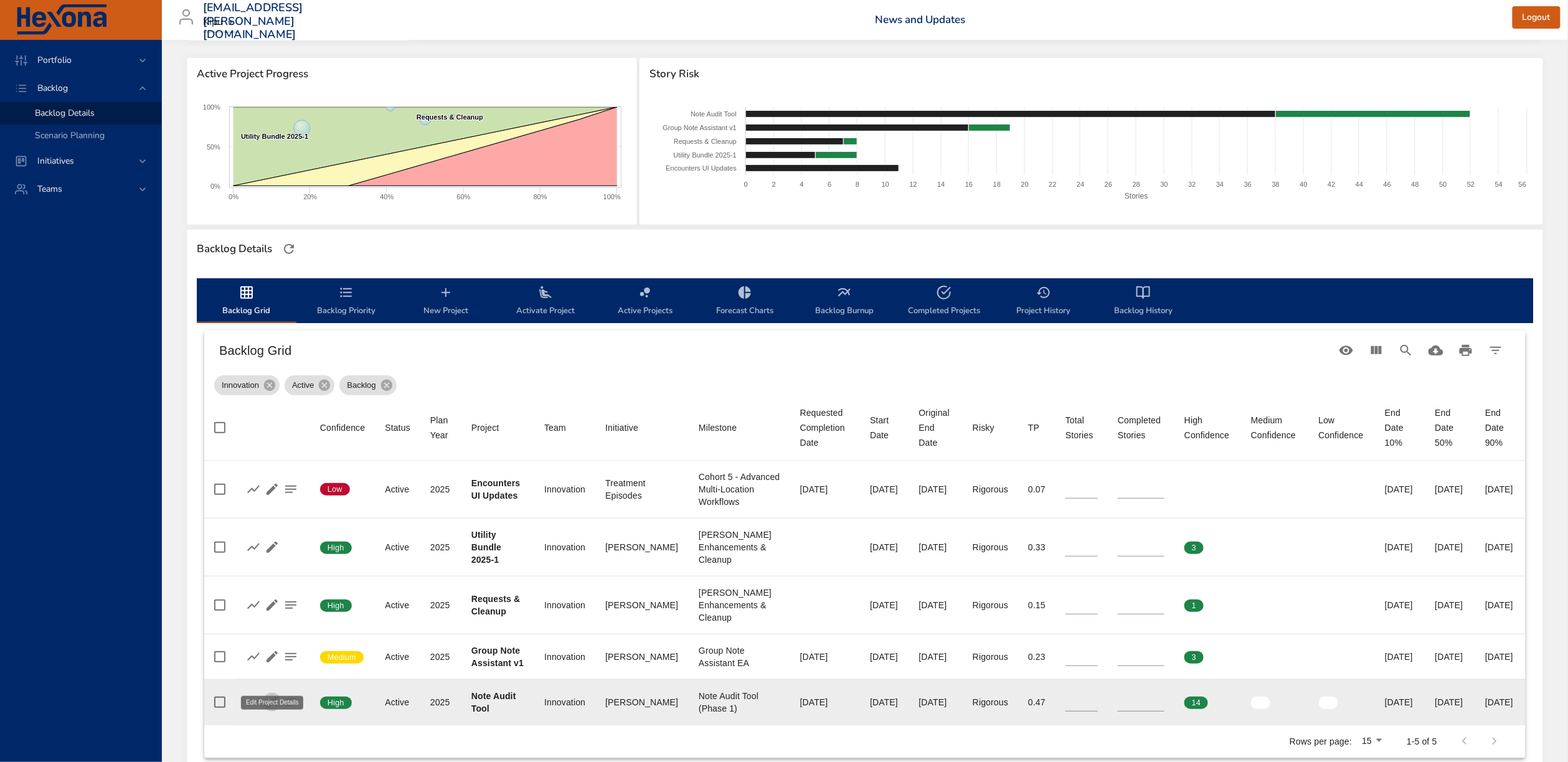
click at [275, 609] on icon "button" at bounding box center [272, 702] width 15 height 15
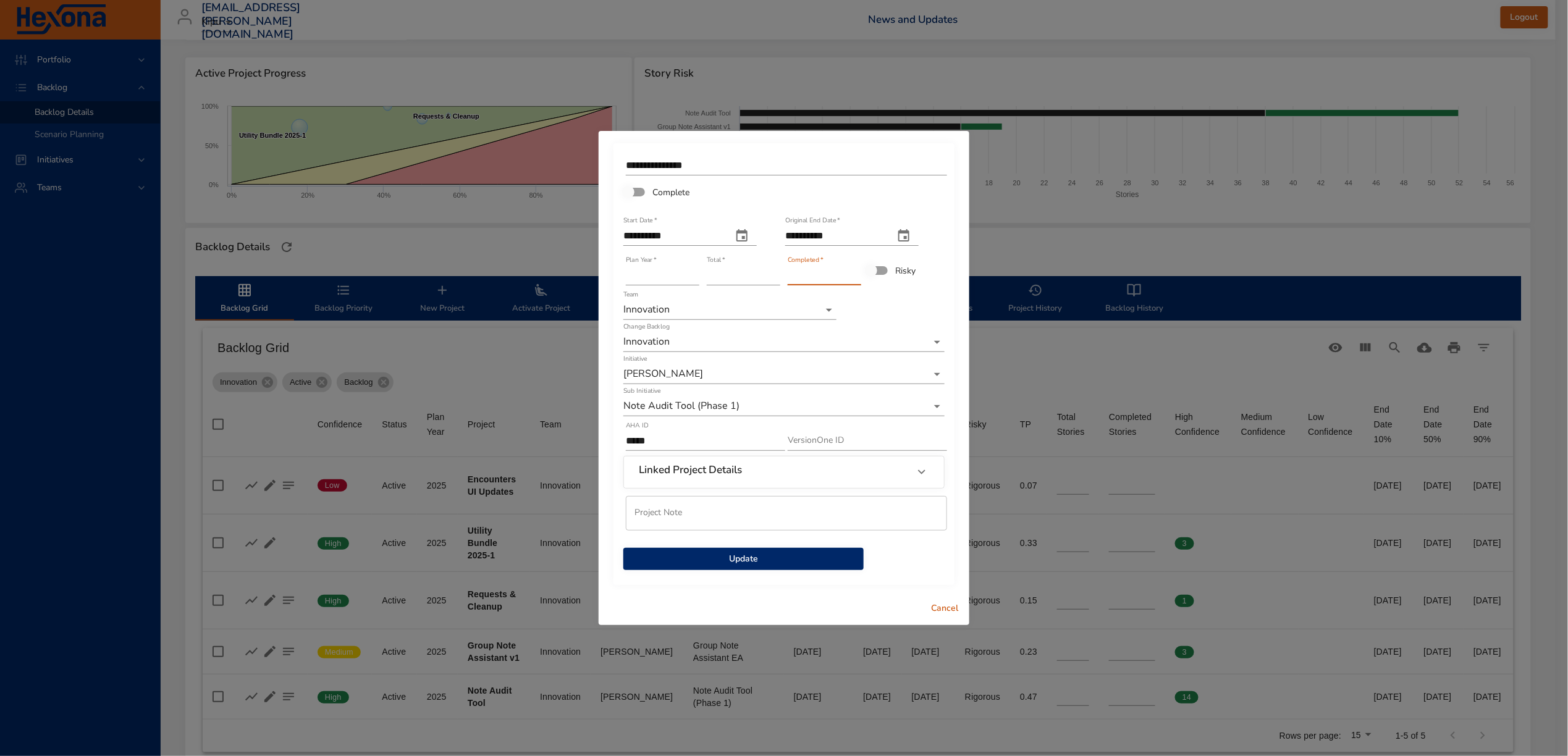
click at [856, 271] on input "**" at bounding box center [824, 276] width 74 height 20
type input "**"
click at [856, 271] on input "**" at bounding box center [824, 276] width 74 height 20
click at [825, 565] on span "Update" at bounding box center [744, 559] width 221 height 15
